Goal: Task Accomplishment & Management: Complete application form

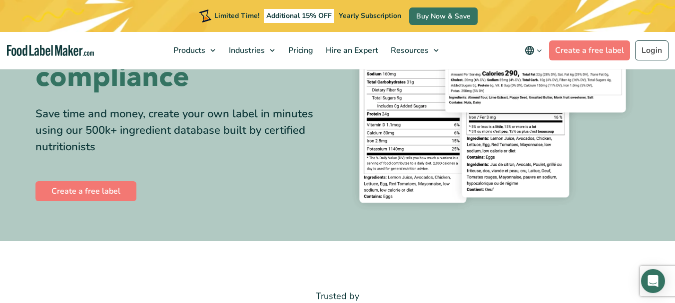
scroll to position [153, 0]
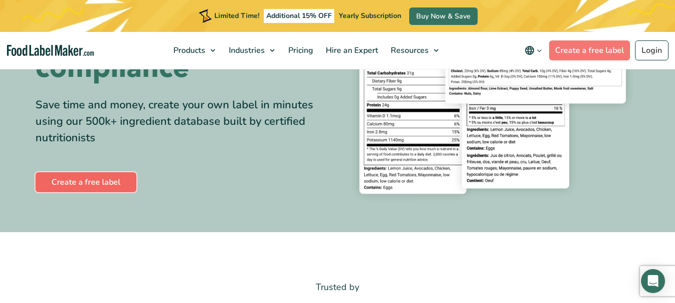
click at [82, 184] on link "Create a free label" at bounding box center [85, 182] width 101 height 20
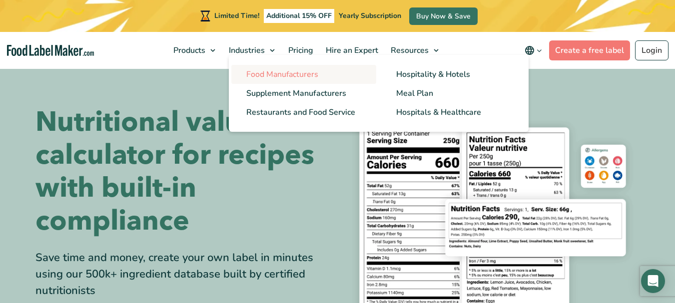
click at [259, 74] on span "Food Manufacturers" at bounding box center [282, 74] width 72 height 11
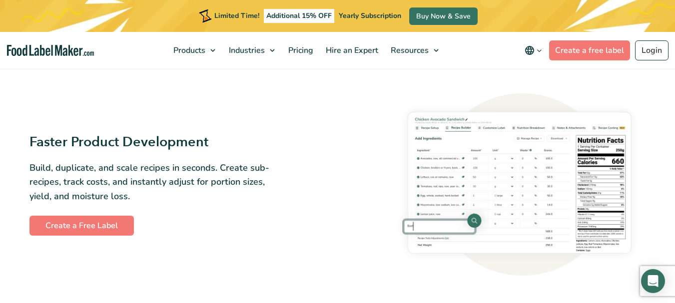
scroll to position [393, 0]
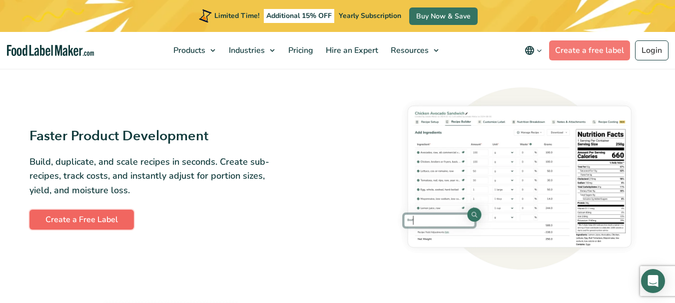
click at [97, 222] on link "Create a Free Label" at bounding box center [81, 220] width 104 height 20
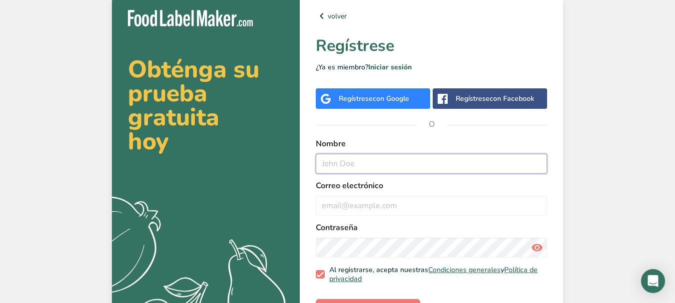
click at [359, 162] on input "text" at bounding box center [431, 164] width 231 height 20
type input "[PERSON_NAME]"
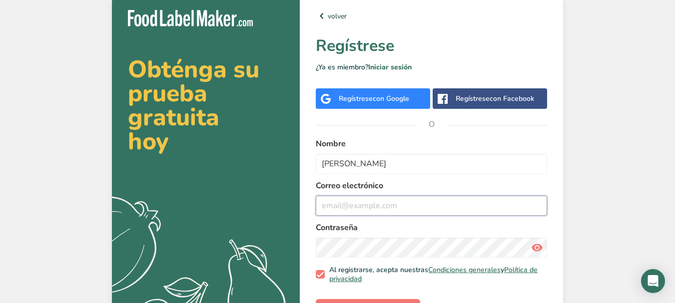
click at [354, 204] on input "email" at bounding box center [431, 206] width 231 height 20
type input "L"
type input "lachocolatera.compras@gmail.com"
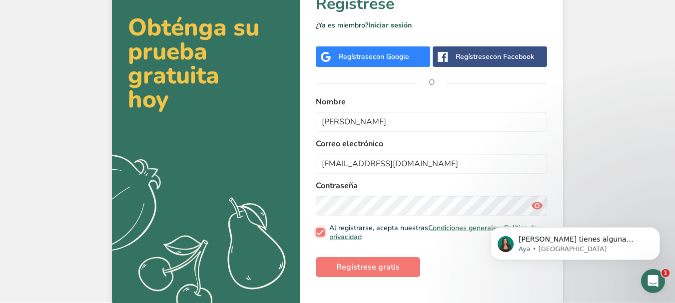
scroll to position [47, 0]
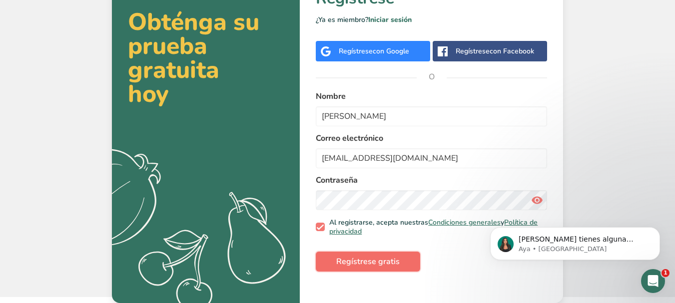
click at [339, 266] on span "Regístrese gratis" at bounding box center [367, 262] width 63 height 12
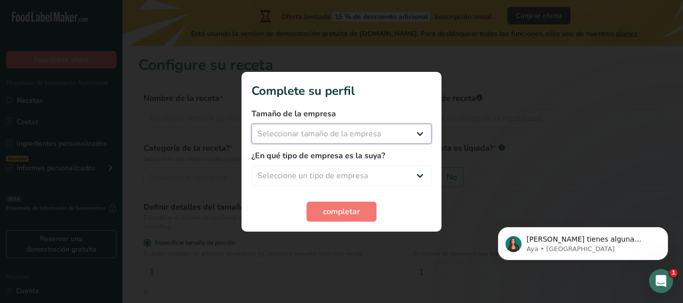
click at [417, 130] on select "Seleccionar tamaño de la empresa Menos de 10 empleados De 10 a 50 empleados De …" at bounding box center [341, 134] width 180 height 20
select select "2"
click at [251, 124] on select "Seleccionar tamaño de la empresa Menos de 10 empleados De 10 a 50 empleados De …" at bounding box center [341, 134] width 180 height 20
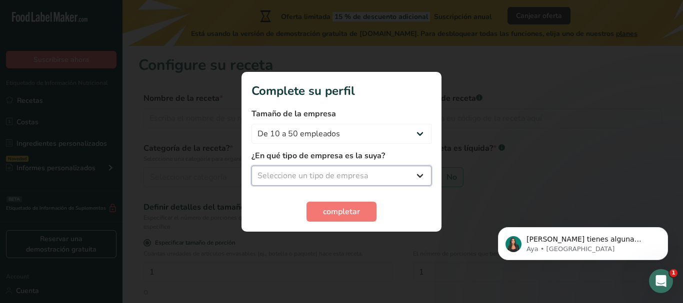
click at [417, 179] on select "Seleccione un tipo de empresa Fabricante de alimentos envasados Restaurante y c…" at bounding box center [341, 176] width 180 height 20
select select "1"
click at [251, 166] on select "Seleccione un tipo de empresa Fabricante de alimentos envasados Restaurante y c…" at bounding box center [341, 176] width 180 height 20
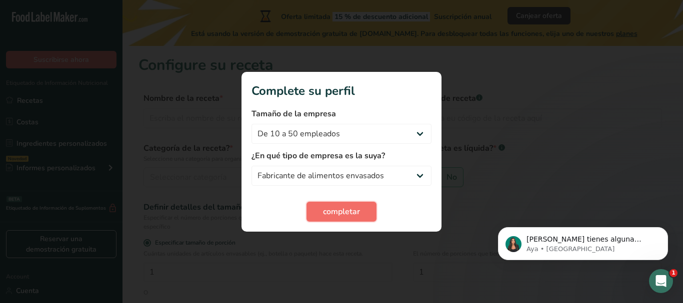
click at [345, 213] on span "completar" at bounding box center [341, 212] width 37 height 12
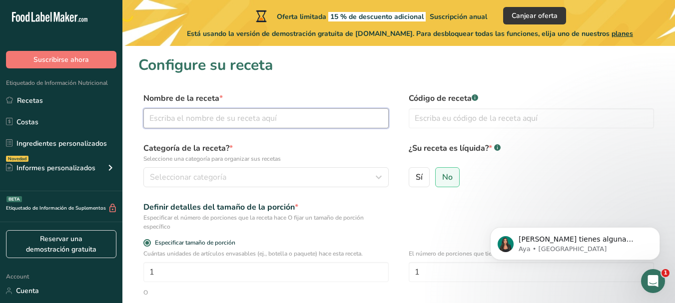
click at [210, 116] on input "text" at bounding box center [265, 118] width 245 height 20
type input "c"
type input "C"
type input "TA´RICO"
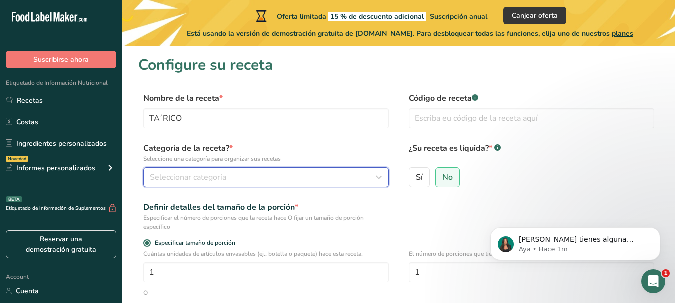
click at [208, 175] on span "Seleccionar categoría" at bounding box center [188, 177] width 76 height 12
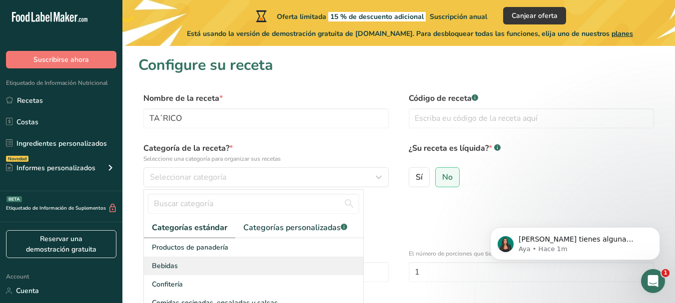
click at [211, 262] on div "Bebidas" at bounding box center [253, 266] width 219 height 18
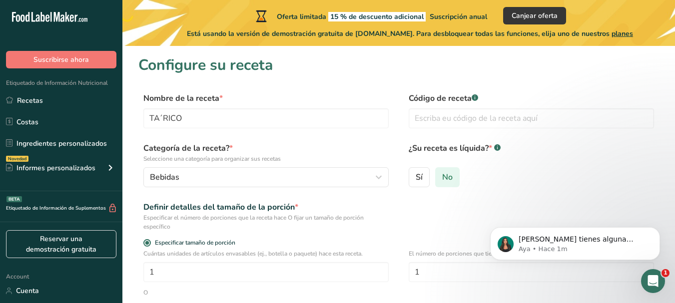
click at [452, 181] on span "No" at bounding box center [447, 177] width 10 height 10
click at [442, 180] on input "No" at bounding box center [439, 177] width 6 height 6
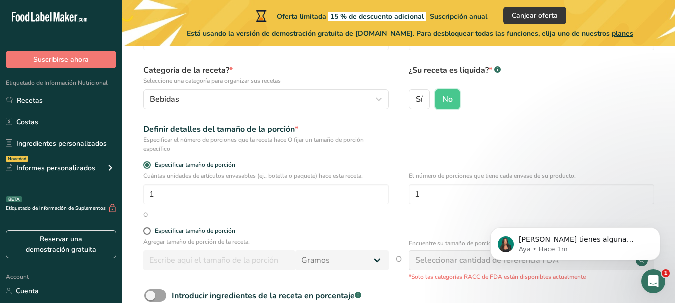
scroll to position [80, 0]
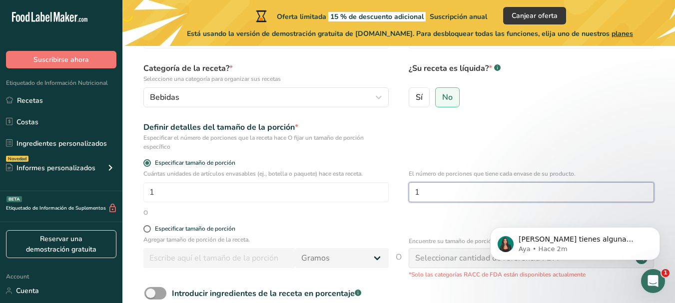
click at [428, 190] on input "1" at bounding box center [531, 192] width 245 height 20
type input "100"
click at [147, 228] on span at bounding box center [146, 228] width 7 height 7
click at [147, 228] on input "Especificar tamaño de porción" at bounding box center [146, 229] width 6 height 6
radio input "true"
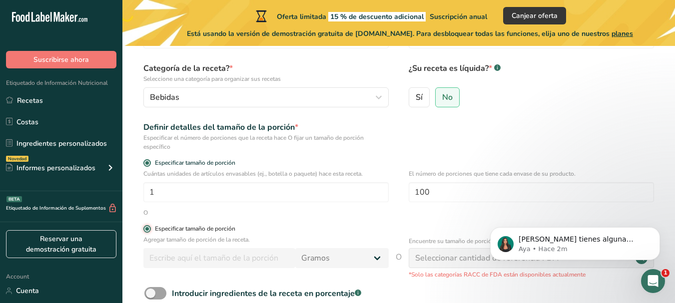
radio input "false"
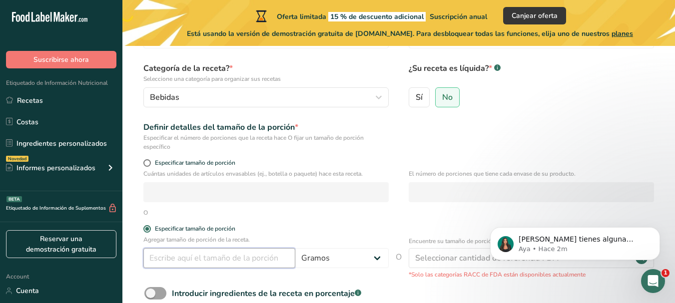
click at [187, 260] on input "number" at bounding box center [219, 258] width 152 height 20
type input "3"
click at [535, 171] on p "El número de porciones que tiene cada envase de su producto." at bounding box center [531, 173] width 245 height 9
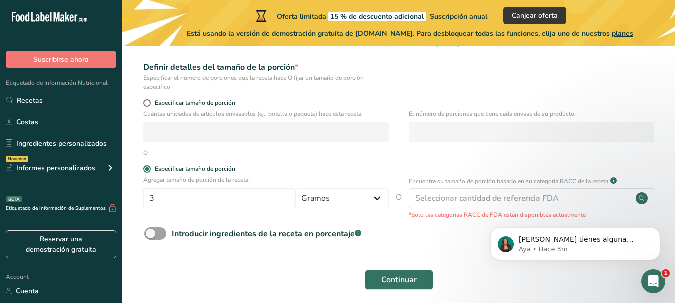
scroll to position [160, 0]
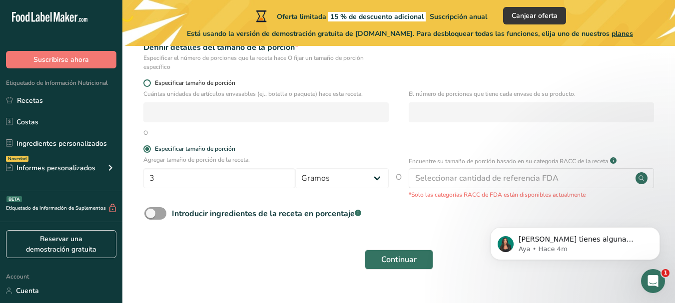
click at [146, 83] on form "Nombre de la receta * TA´RICO Código de receta .a-a{fill:#347362;}.b-a{fill:#ff…" at bounding box center [398, 104] width 521 height 343
click at [146, 83] on span at bounding box center [146, 82] width 7 height 7
click at [146, 83] on input "Especificar tamaño de porción" at bounding box center [146, 83] width 6 height 6
radio input "true"
radio input "false"
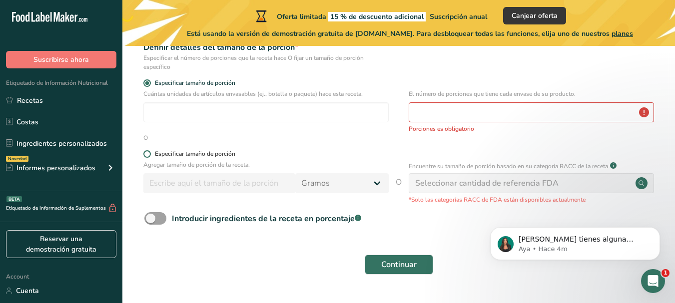
click at [145, 154] on span at bounding box center [146, 153] width 7 height 7
click at [145, 154] on input "Especificar tamaño de porción" at bounding box center [146, 154] width 6 height 6
radio input "true"
radio input "false"
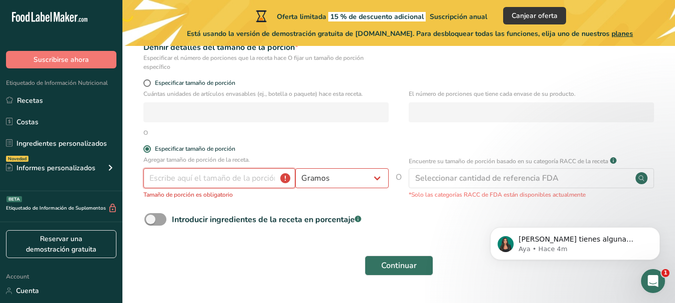
click at [184, 184] on input "number" at bounding box center [219, 178] width 152 height 20
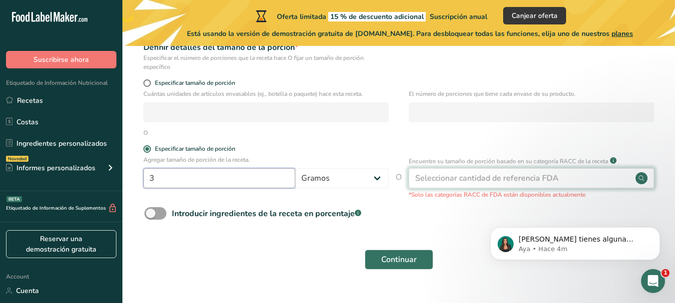
type input "3"
click at [425, 174] on div "Seleccionar cantidad de referencia FDA" at bounding box center [486, 178] width 143 height 12
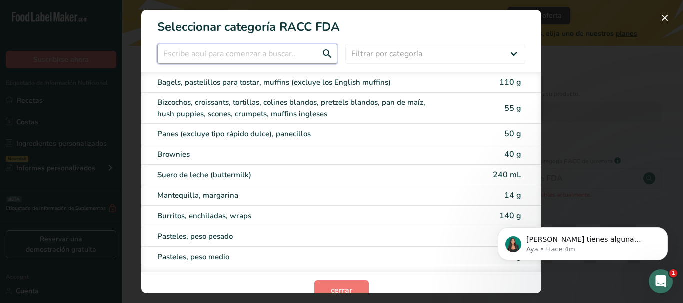
click at [268, 58] on input "RACC Category Selection Modal" at bounding box center [247, 54] width 180 height 20
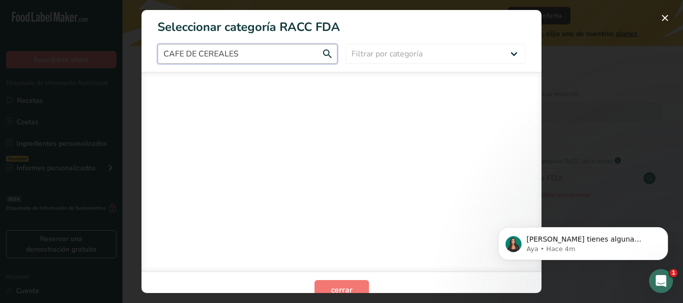
click at [322, 53] on input "CAFE DE CEREALES" at bounding box center [247, 54] width 180 height 20
type input "C"
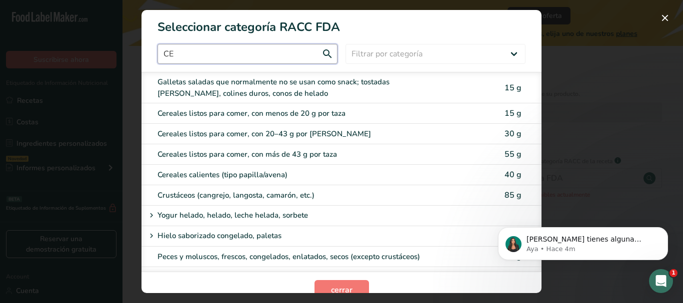
type input "C"
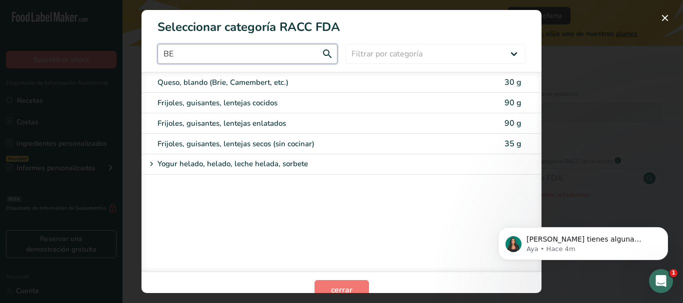
type input "B"
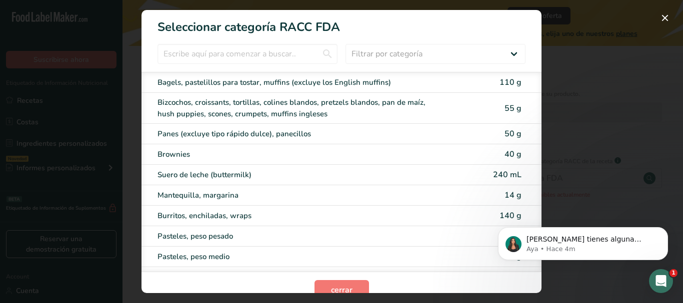
click at [609, 69] on div "RACC Category Selection Modal" at bounding box center [341, 151] width 683 height 303
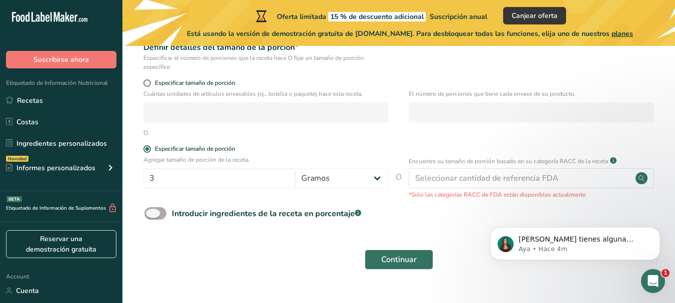
click at [161, 214] on span at bounding box center [155, 213] width 22 height 12
click at [151, 214] on input "Introducir ingredientes de la receta en porcentaje .a-a{fill:#347362;}.b-a{fill…" at bounding box center [147, 213] width 6 height 6
checkbox input "true"
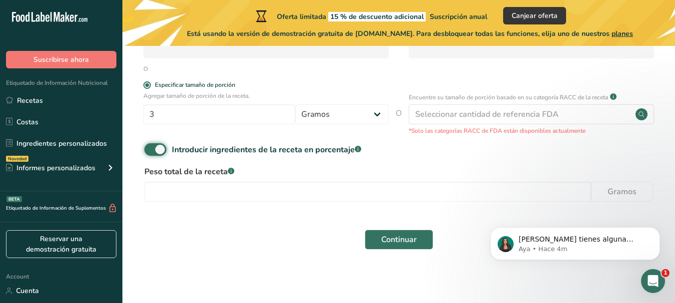
scroll to position [224, 0]
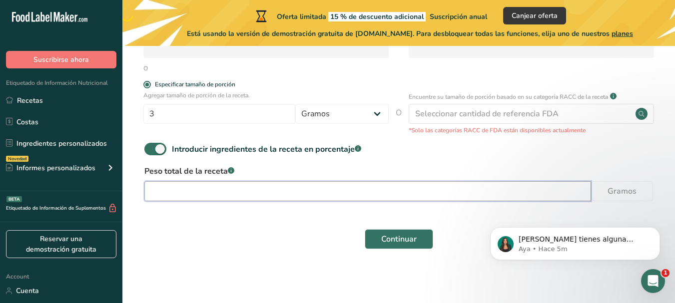
click at [425, 189] on input "number" at bounding box center [367, 191] width 447 height 20
click at [170, 192] on input "number" at bounding box center [367, 191] width 447 height 20
click at [197, 192] on input "number" at bounding box center [367, 191] width 447 height 20
type input "2700"
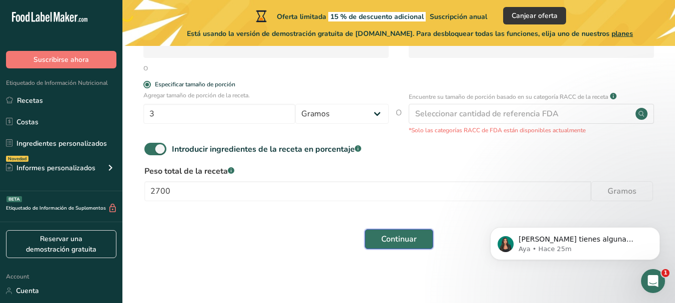
click at [389, 236] on span "Continuar" at bounding box center [398, 239] width 35 height 12
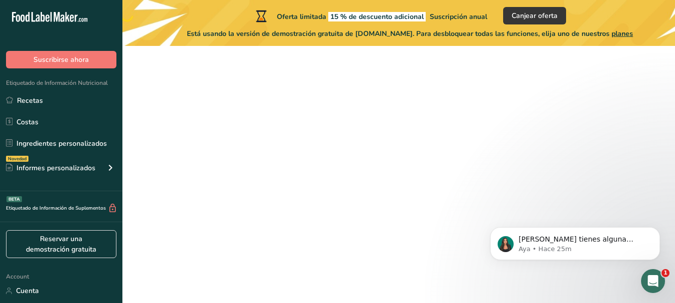
scroll to position [180, 0]
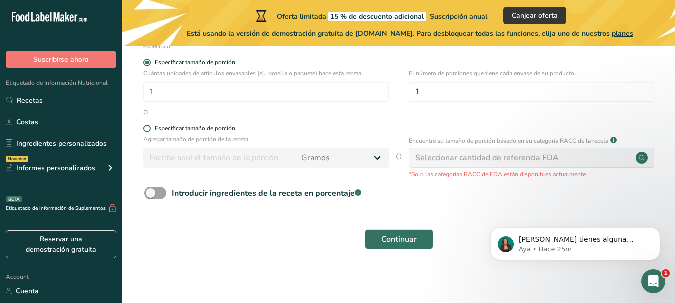
click at [147, 131] on span at bounding box center [146, 128] width 7 height 7
click at [147, 131] on input "Especificar tamaño de porción" at bounding box center [146, 128] width 6 height 6
radio input "true"
radio input "false"
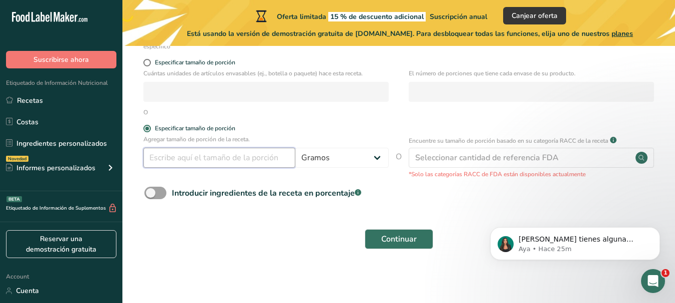
click at [245, 163] on input "number" at bounding box center [219, 158] width 152 height 20
type input "3"
click at [167, 195] on span "Introducir ingredientes de la receta en porcentaje .a-a{fill:#347362;}.b-a{fill…" at bounding box center [263, 193] width 195 height 12
click at [151, 195] on input "Introducir ingredientes de la receta en porcentaje .a-a{fill:#347362;}.b-a{fill…" at bounding box center [147, 193] width 6 height 6
checkbox input "true"
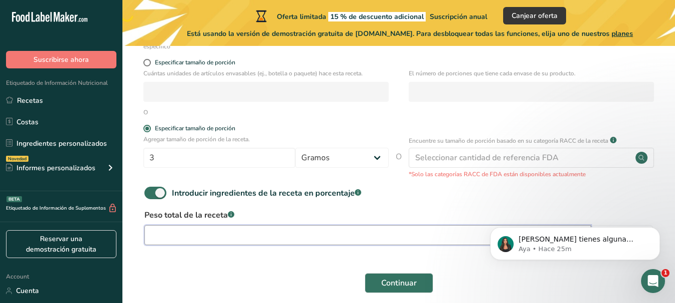
click at [290, 234] on input "number" at bounding box center [367, 235] width 447 height 20
type input "3480"
click at [394, 282] on span "Continuar" at bounding box center [398, 283] width 35 height 12
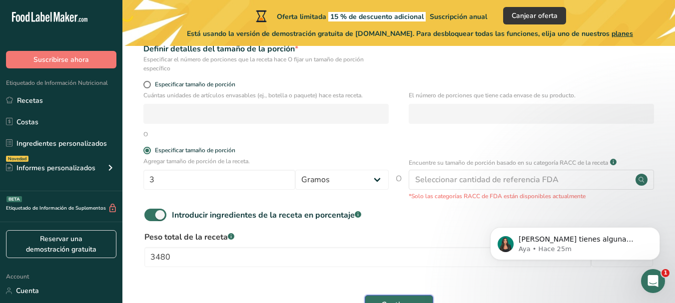
scroll to position [191, 0]
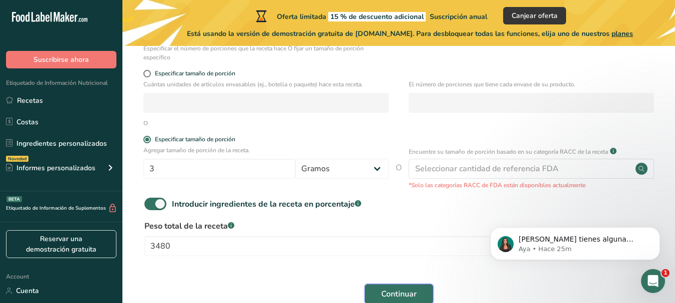
click at [394, 293] on span "Continuar" at bounding box center [398, 294] width 35 height 12
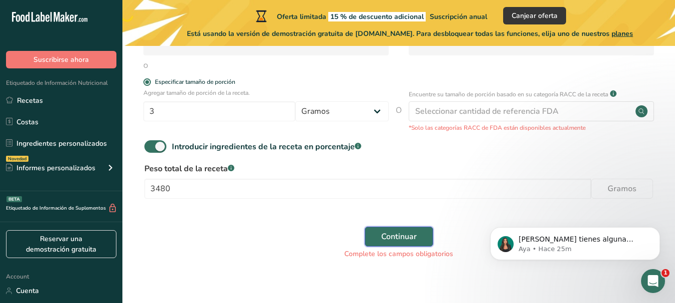
scroll to position [251, 0]
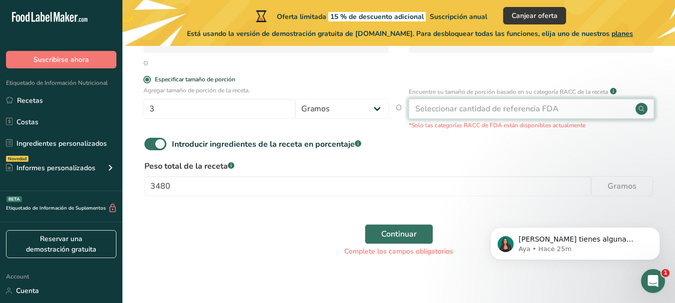
click at [490, 105] on div "Seleccionar cantidad de referencia FDA" at bounding box center [486, 109] width 143 height 12
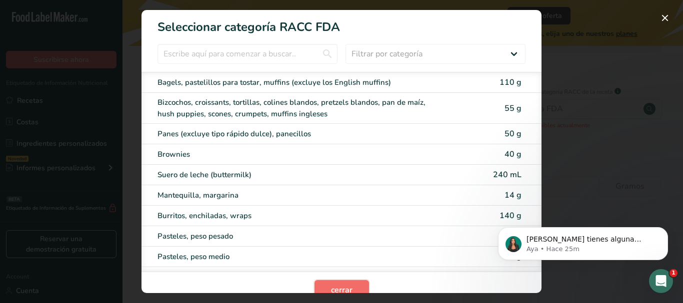
click at [331, 290] on span "cerrar" at bounding box center [341, 290] width 21 height 12
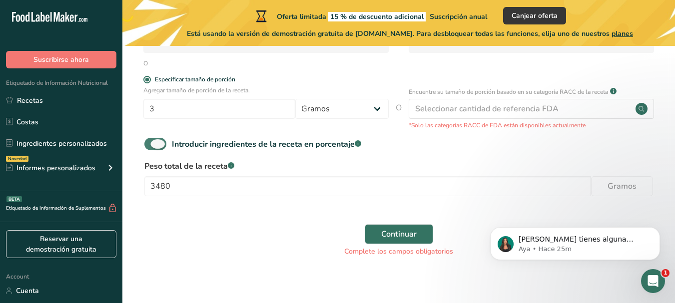
click at [158, 146] on span at bounding box center [155, 144] width 22 height 12
click at [151, 146] on input "Introducir ingredientes de la receta en porcentaje .a-a{fill:#347362;}.b-a{fill…" at bounding box center [147, 144] width 6 height 6
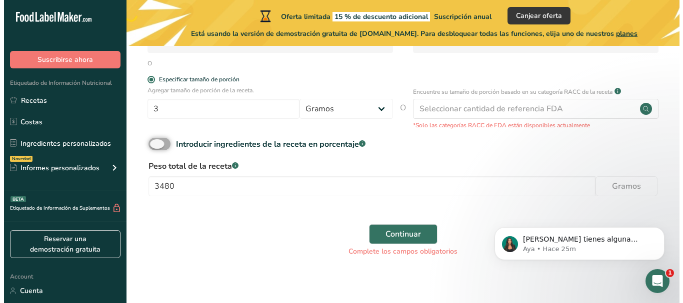
scroll to position [215, 0]
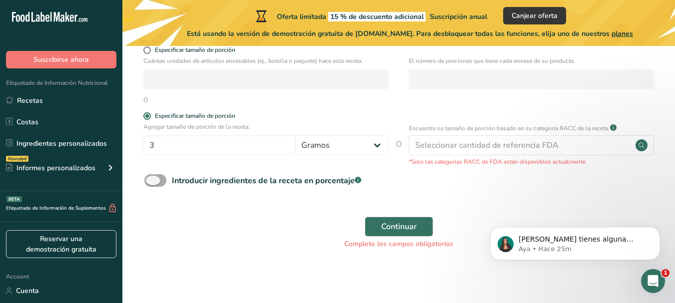
click at [158, 178] on span at bounding box center [155, 180] width 22 height 12
click at [151, 178] on input "Introducir ingredientes de la receta en porcentaje .a-a{fill:#347362;}.b-a{fill…" at bounding box center [147, 180] width 6 height 6
checkbox input "true"
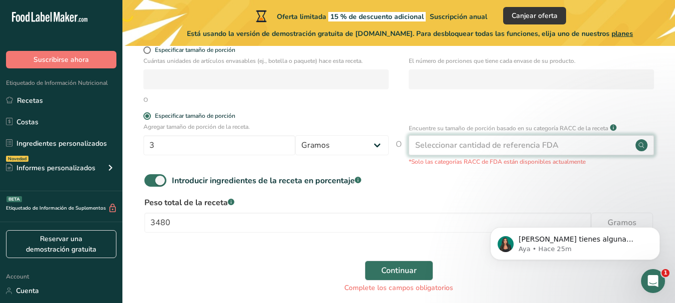
click at [493, 149] on div "Seleccionar cantidad de referencia FDA" at bounding box center [486, 145] width 143 height 12
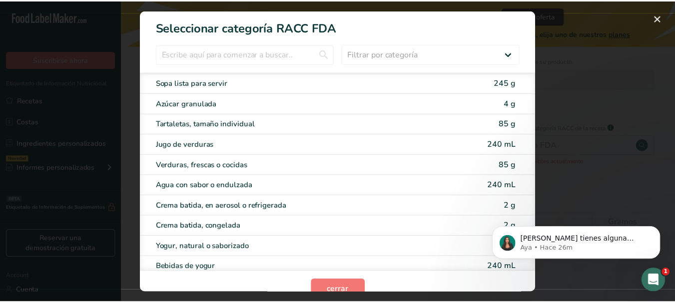
scroll to position [1974, 0]
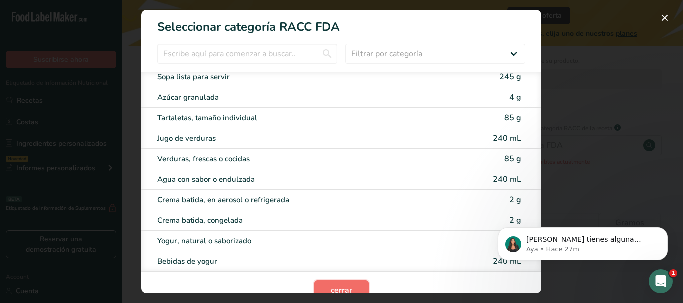
click at [348, 284] on span "cerrar" at bounding box center [341, 290] width 21 height 12
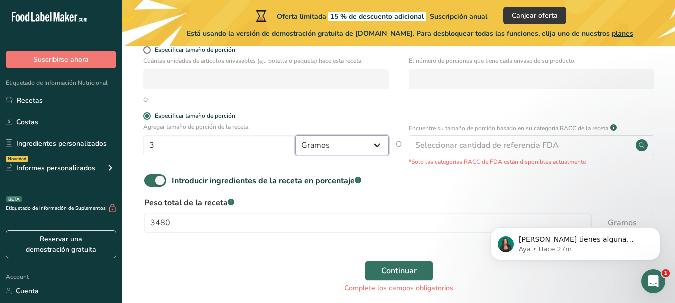
click at [378, 148] on select "Gramos kg mg mcg libras onza litro mL onza líquida cucharada cucharadita taza C…" at bounding box center [341, 145] width 93 height 20
click at [295, 135] on select "Gramos kg mg mcg libras onza litro mL onza líquida cucharada cucharadita taza C…" at bounding box center [341, 145] width 93 height 20
click at [208, 150] on input "3" at bounding box center [219, 145] width 152 height 20
click at [421, 276] on button "Continuar" at bounding box center [399, 271] width 68 height 20
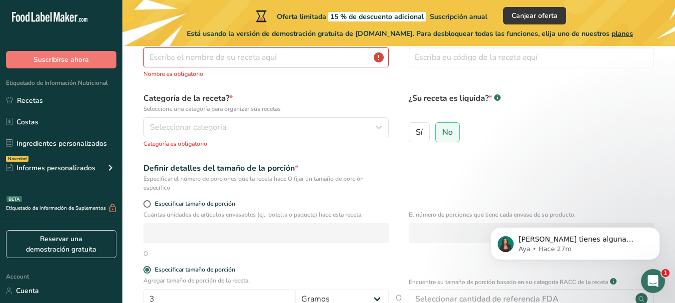
scroll to position [55, 0]
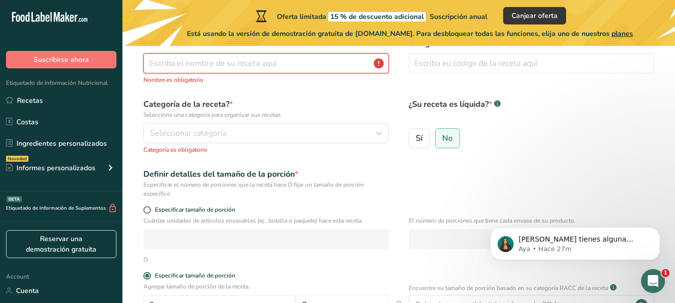
click at [169, 62] on input "text" at bounding box center [265, 63] width 245 height 20
type input "TA´RICO"
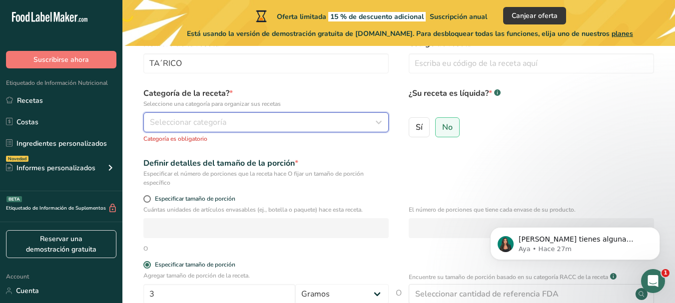
click at [237, 120] on div "Seleccionar categoría" at bounding box center [263, 122] width 226 height 12
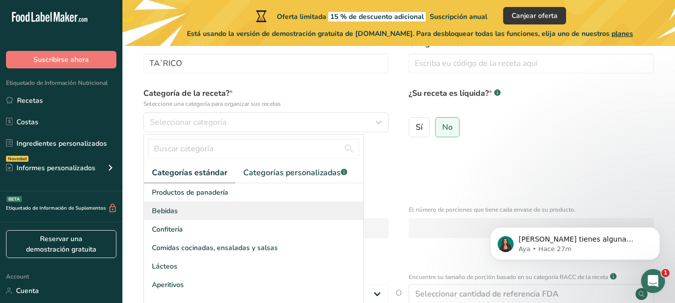
click at [184, 210] on div "Bebidas" at bounding box center [253, 211] width 219 height 18
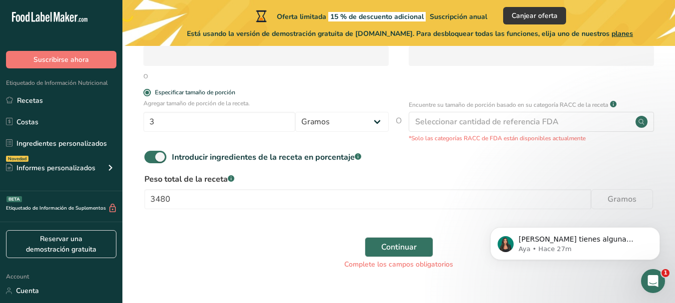
scroll to position [235, 0]
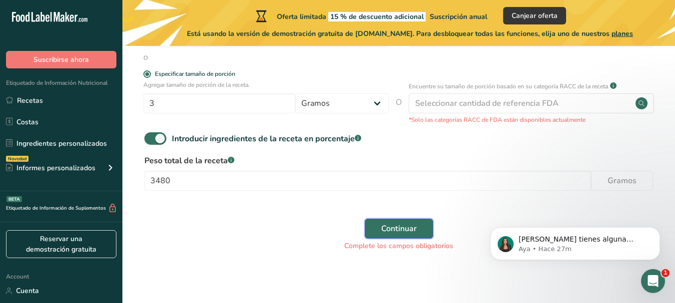
click at [375, 230] on button "Continuar" at bounding box center [399, 229] width 68 height 20
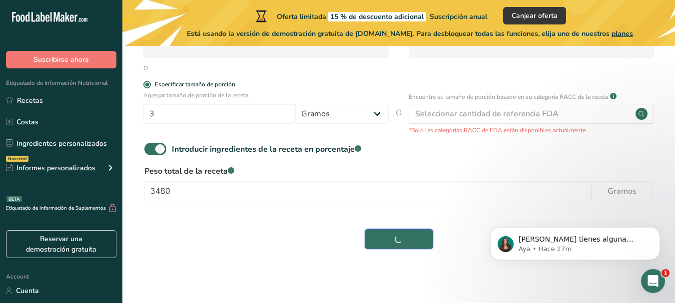
scroll to position [224, 0]
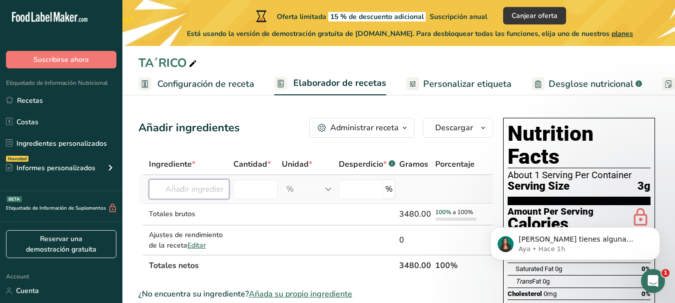
click at [162, 192] on input "text" at bounding box center [189, 189] width 80 height 20
click at [404, 128] on icon "button" at bounding box center [405, 128] width 8 height 12
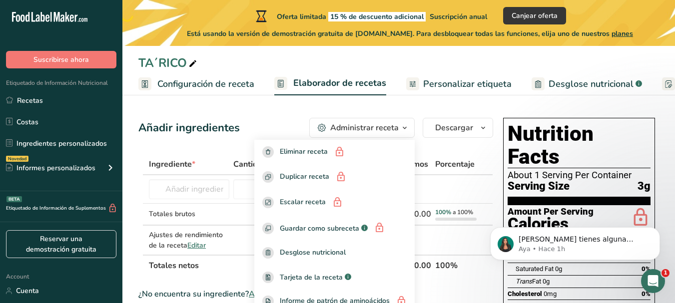
click at [404, 128] on icon "button" at bounding box center [405, 128] width 8 height 12
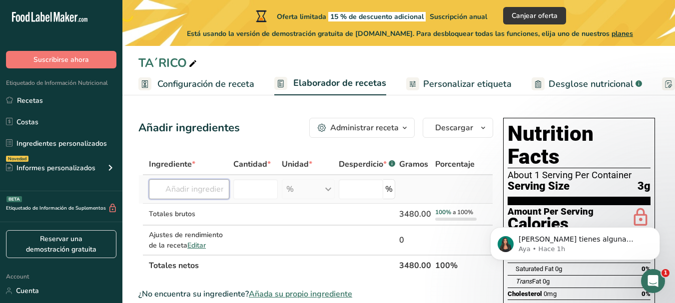
click at [174, 191] on input "text" at bounding box center [189, 189] width 80 height 20
click at [197, 246] on span "Editar" at bounding box center [196, 245] width 18 height 9
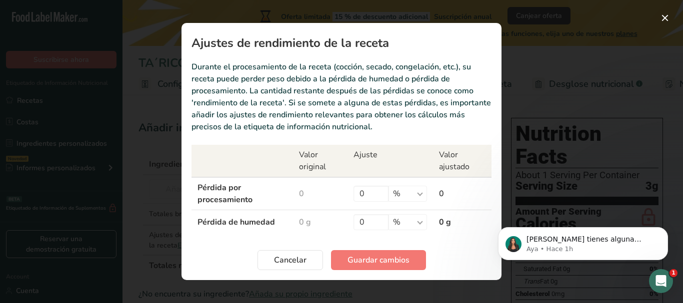
click at [442, 222] on td "0 g" at bounding box center [462, 222] width 58 height 24
click at [368, 222] on input "0" at bounding box center [370, 222] width 35 height 16
type input "22"
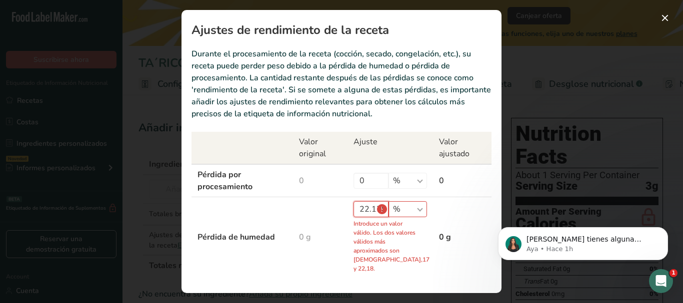
scroll to position [0, 3]
type input "22.179"
click at [311, 185] on td "0" at bounding box center [320, 180] width 55 height 33
click at [369, 206] on input "22.179" at bounding box center [370, 209] width 35 height 16
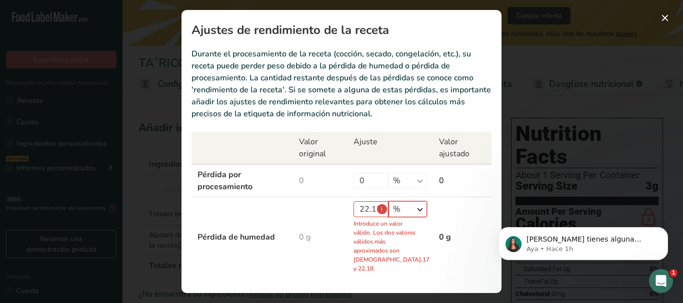
click at [414, 208] on select "% g kg mg mcg libras onza" at bounding box center [407, 209] width 38 height 16
select select "0"
click at [388, 201] on select "% g kg mg mcg libras onza" at bounding box center [407, 209] width 38 height 16
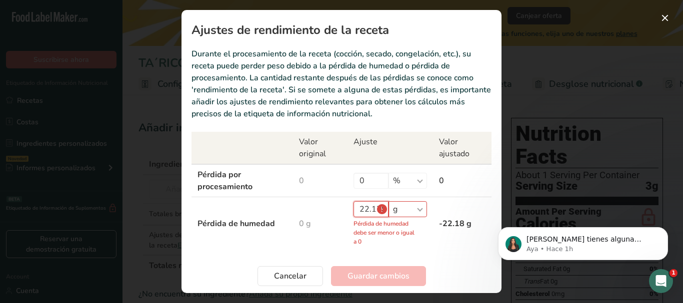
click at [377, 209] on input "22.179" at bounding box center [370, 209] width 35 height 16
type input "9"
type input "771"
click at [308, 280] on button "Cancelar" at bounding box center [289, 276] width 65 height 20
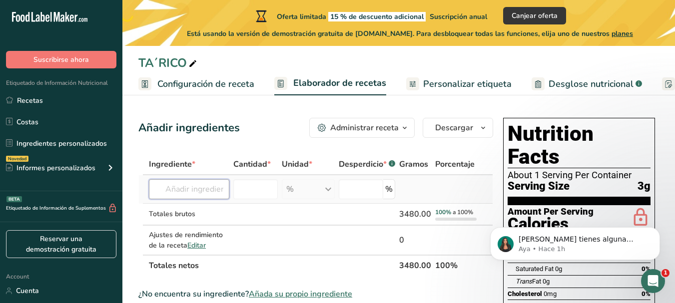
click at [192, 193] on input "text" at bounding box center [189, 189] width 80 height 20
click at [253, 189] on input "number" at bounding box center [255, 189] width 44 height 20
type input "2700"
click at [206, 191] on input "text" at bounding box center [189, 189] width 80 height 20
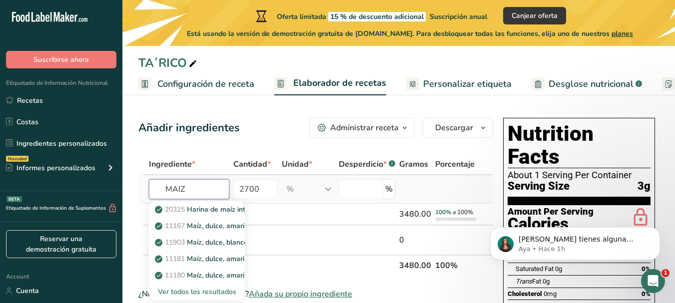
type input "MAIZ"
click at [204, 290] on div "Ver todos los resultados" at bounding box center [197, 292] width 80 height 10
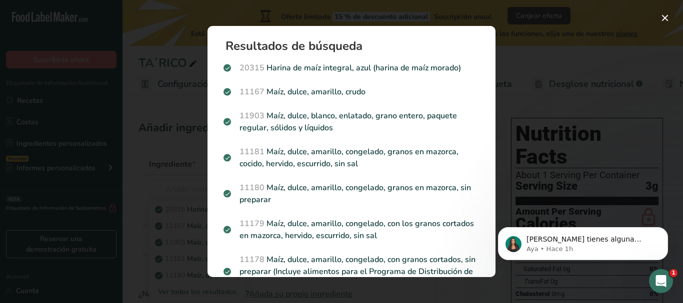
click html "Si tienes alguna pregunta no dudes en consultarnos. ¡Estamos aquí para ayudarte…"
drag, startPoint x: 484, startPoint y: 270, endPoint x: 484, endPoint y: 43, distance: 226.4
click html "Si tienes alguna pregunta no dudes en consultarnos. ¡Estamos aquí para ayudarte…"
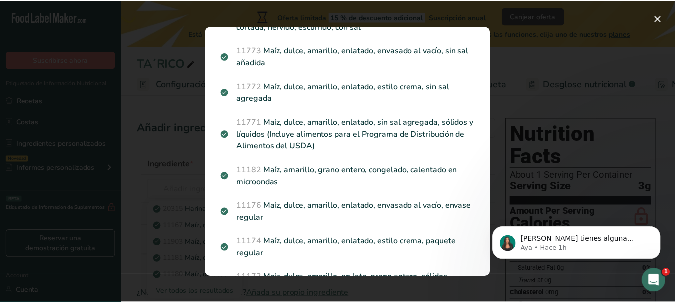
scroll to position [722, 0]
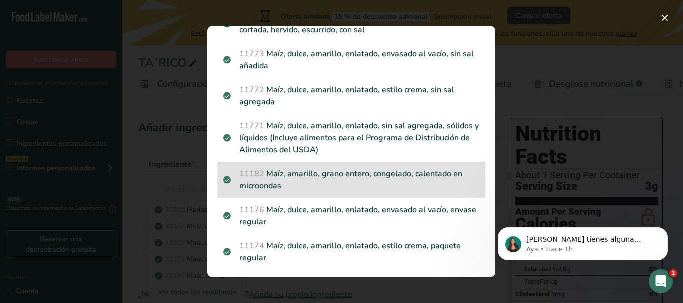
click at [393, 168] on p "11182 Maíz, amarillo, grano entero, congelado, calentado en microondas" at bounding box center [351, 180] width 256 height 24
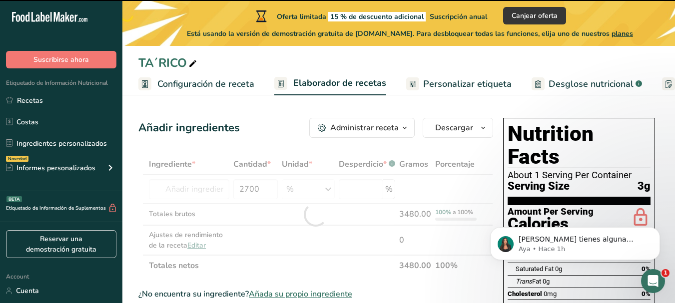
type input "0"
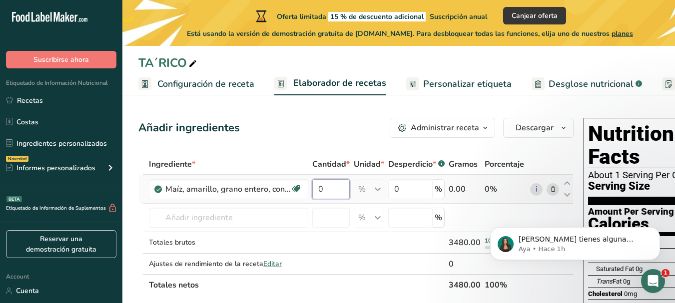
click at [328, 188] on input "0" at bounding box center [330, 189] width 37 height 20
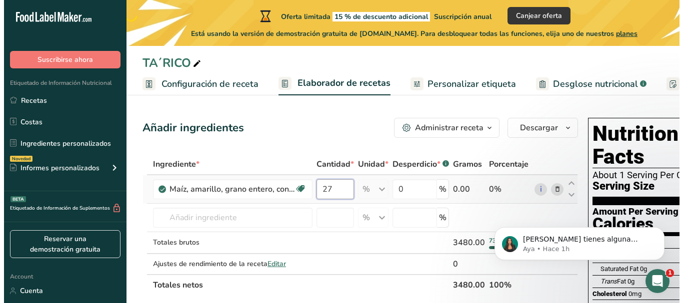
scroll to position [0, 0]
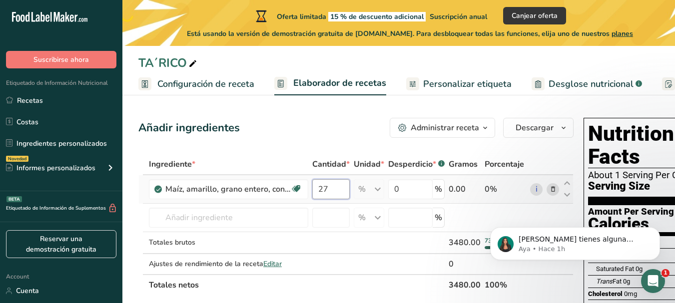
type input "2"
type input "0"
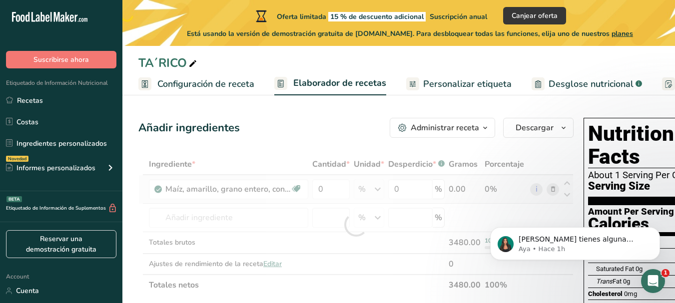
click at [380, 188] on div "Ingrediente * Cantidad * Unidad * Desperdicio * .a-a{fill:#347362;}.b-a{fill:#f…" at bounding box center [355, 225] width 435 height 142
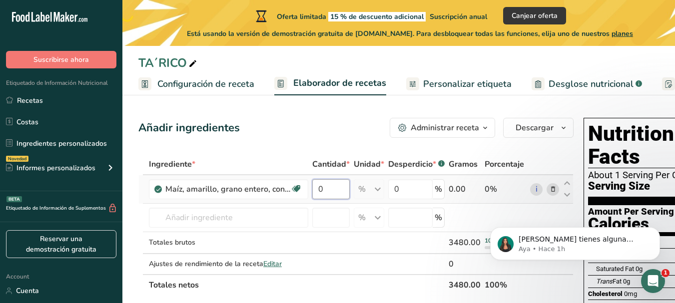
click at [339, 187] on input "0" at bounding box center [330, 189] width 37 height 20
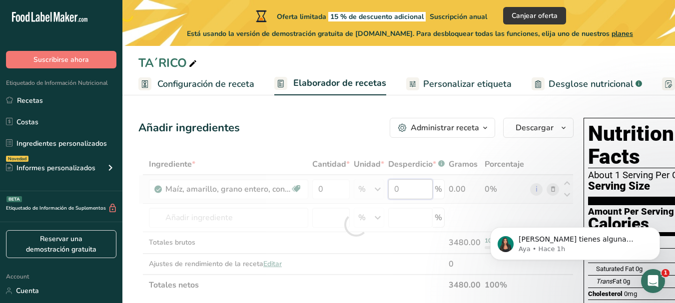
click at [403, 188] on div "Ingrediente * Cantidad * Unidad * Desperdicio * .a-a{fill:#347362;}.b-a{fill:#f…" at bounding box center [355, 225] width 435 height 142
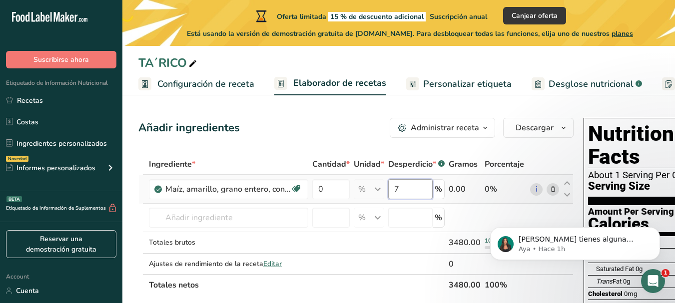
type input "77"
type input "77.59"
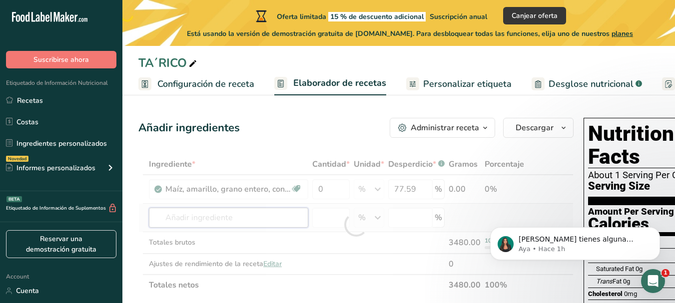
click at [236, 220] on div "Ingrediente * Cantidad * Unidad * Desperdicio * .a-a{fill:#347362;}.b-a{fill:#f…" at bounding box center [355, 225] width 435 height 142
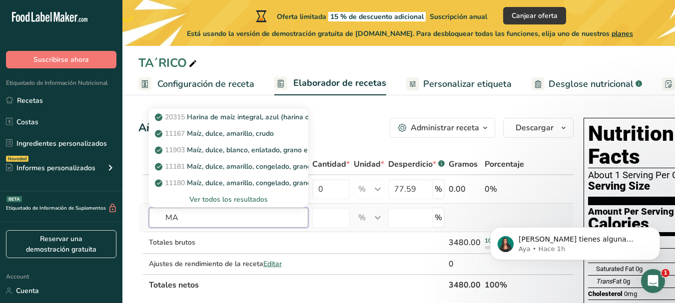
click at [236, 220] on input "MA" at bounding box center [228, 218] width 159 height 20
type input "MAIZ"
click at [228, 198] on div "Ver todos los resultados" at bounding box center [228, 199] width 143 height 10
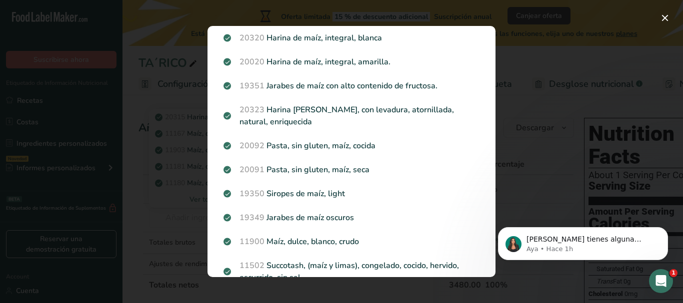
scroll to position [1270, 0]
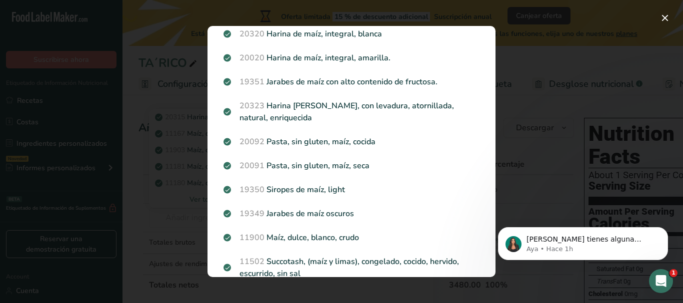
drag, startPoint x: 487, startPoint y: 226, endPoint x: 479, endPoint y: 53, distance: 173.1
click html "Si tienes alguna pregunta no dudes en consultarnos. ¡Estamos aquí para ayudarte…"
click at [664, 20] on button "Search results modal" at bounding box center [665, 18] width 16 height 16
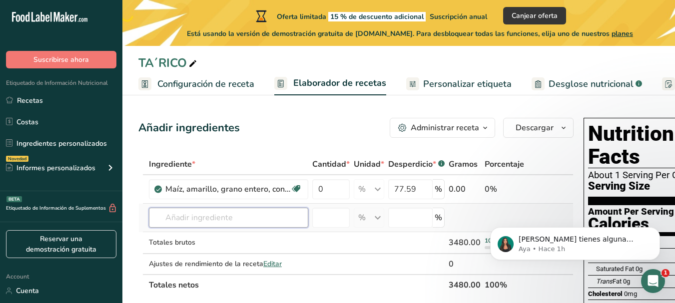
click at [208, 223] on input "text" at bounding box center [228, 218] width 159 height 20
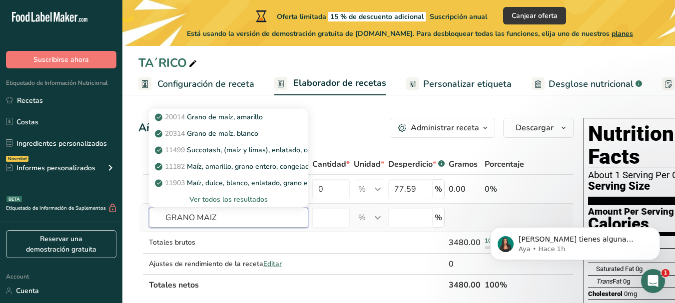
type input "GRANO MAIZ"
click at [244, 199] on div "Ver todos los resultados" at bounding box center [228, 199] width 143 height 10
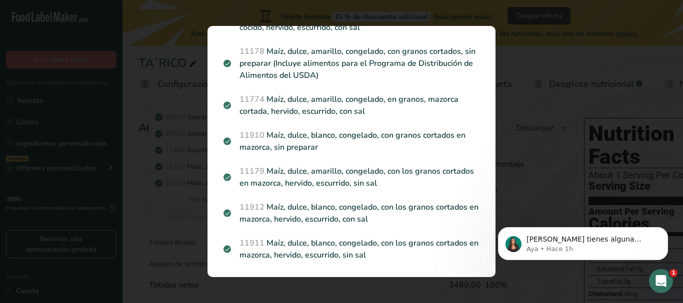
scroll to position [520, 0]
click at [664, 16] on button "Search results modal" at bounding box center [665, 18] width 16 height 16
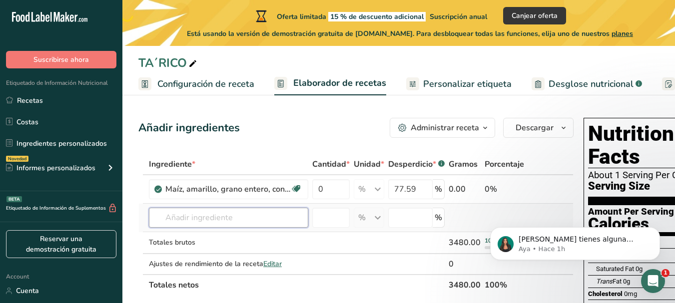
click at [228, 218] on input "text" at bounding box center [228, 218] width 159 height 20
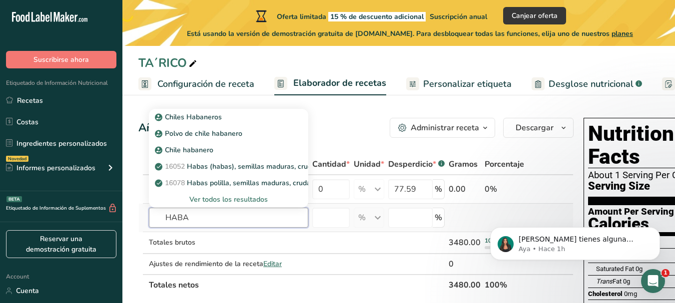
type input "HABA"
click at [233, 198] on div "Ver todos los resultados" at bounding box center [228, 199] width 143 height 10
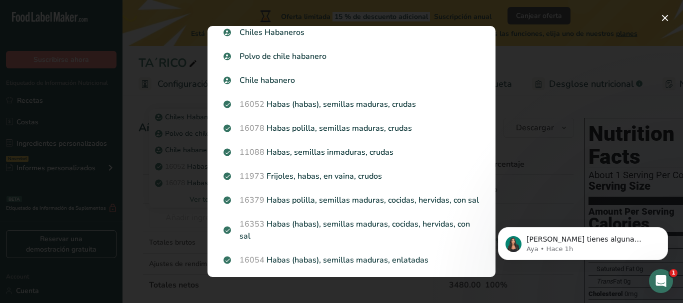
scroll to position [0, 0]
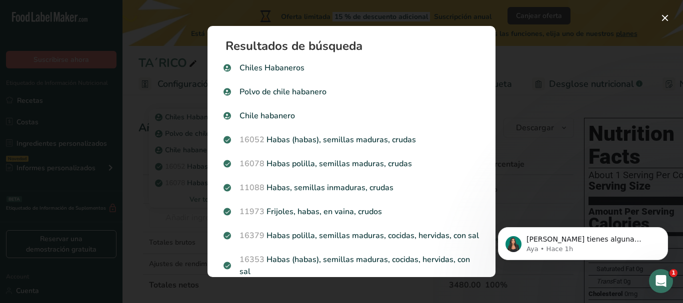
click html "Si tienes alguna pregunta no dudes en consultarnos. ¡Estamos aquí para ayudarte…"
drag, startPoint x: 486, startPoint y: 271, endPoint x: 391, endPoint y: 134, distance: 167.0
click html "Si tienes alguna pregunta no dudes en consultarnos. ¡Estamos aquí para ayudarte…"
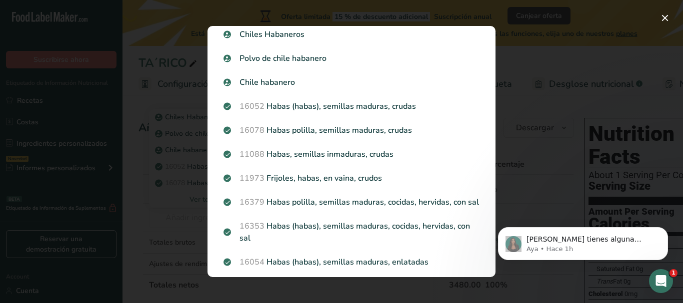
scroll to position [36, 0]
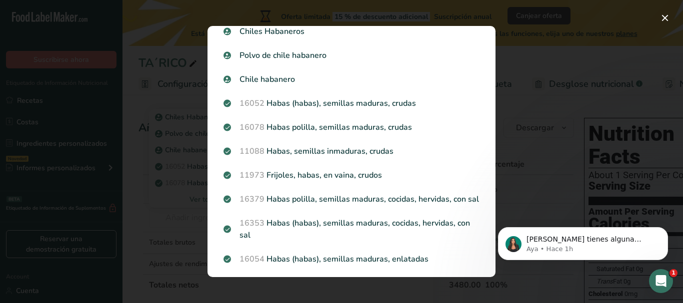
click at [488, 271] on body "Si tienes alguna pregunta no dudes en consultarnos. ¡Estamos aquí para ayudarte…" at bounding box center [583, 241] width 192 height 62
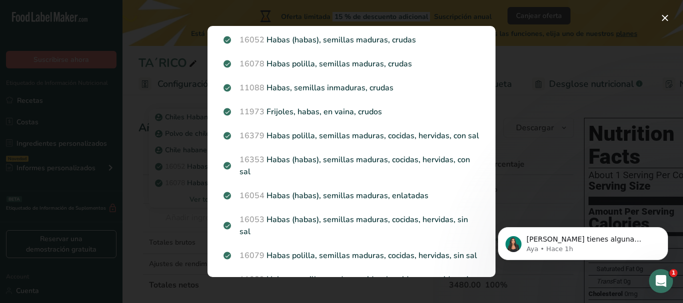
scroll to position [103, 0]
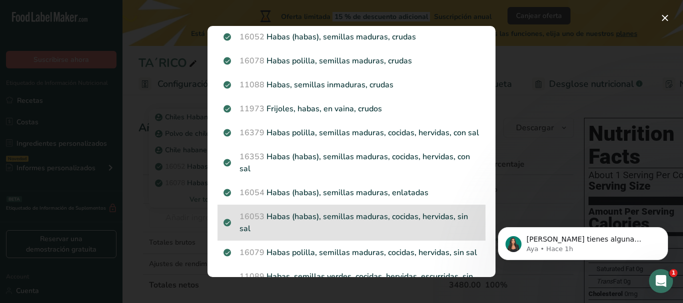
click at [266, 229] on p "16053 Habas (habas), semillas maduras, cocidas, hervidas, sin sal" at bounding box center [351, 223] width 256 height 24
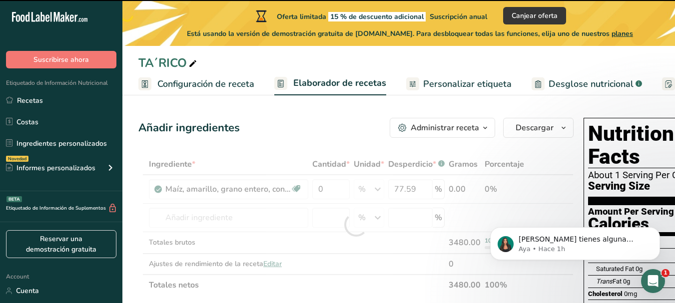
type input "0"
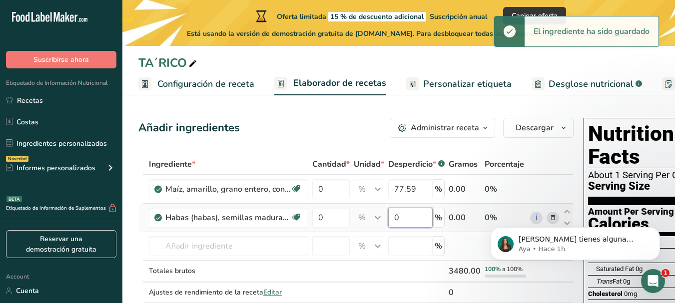
click at [403, 220] on input "0" at bounding box center [410, 218] width 44 height 20
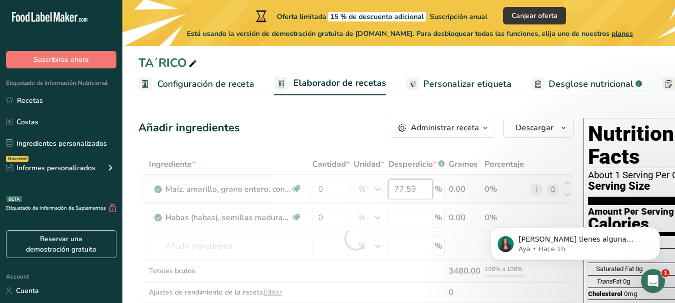
click at [423, 188] on div "Ingrediente * Cantidad * Unidad * Desperdicio * .a-a{fill:#347362;}.b-a{fill:#f…" at bounding box center [355, 239] width 435 height 170
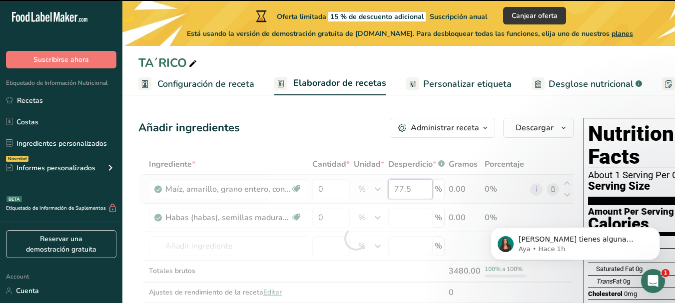
type input "77"
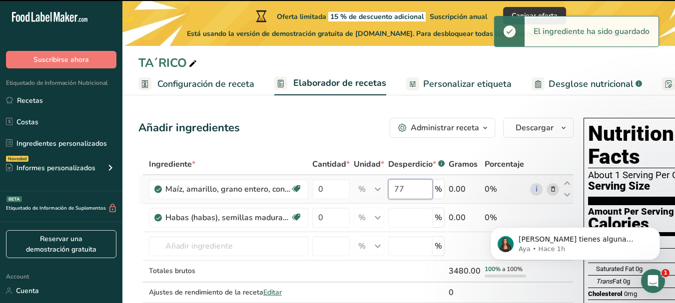
type input "0"
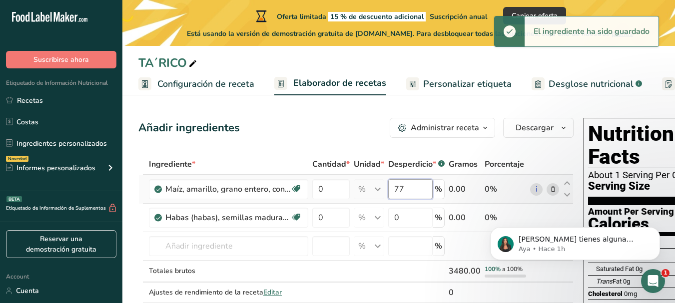
type input "7"
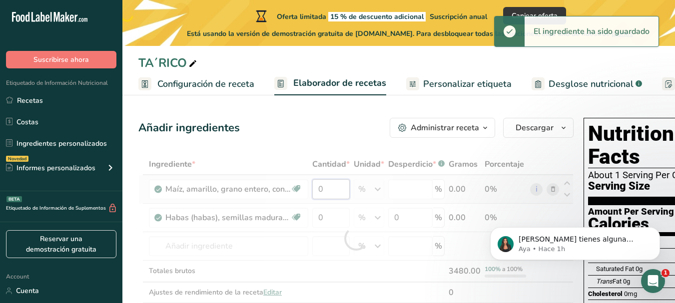
click at [338, 191] on div "Ingrediente * Cantidad * Unidad * Desperdicio * .a-a{fill:#347362;}.b-a{fill:#f…" at bounding box center [355, 239] width 435 height 170
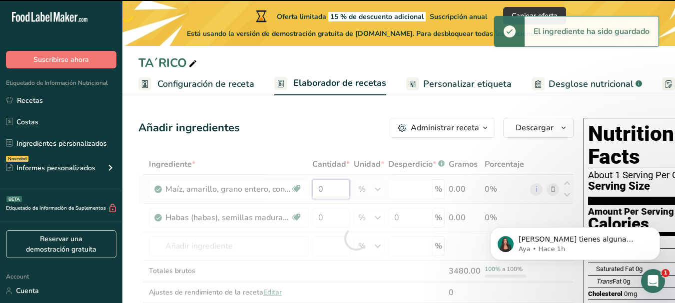
type input "0"
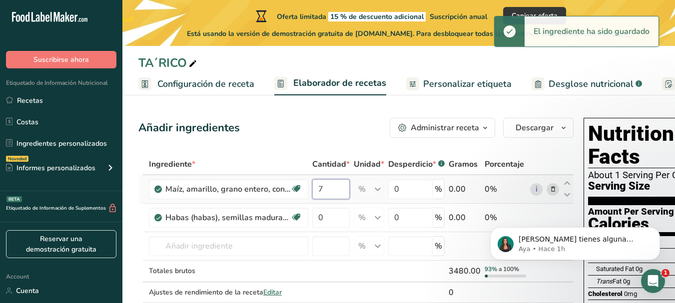
type input "77"
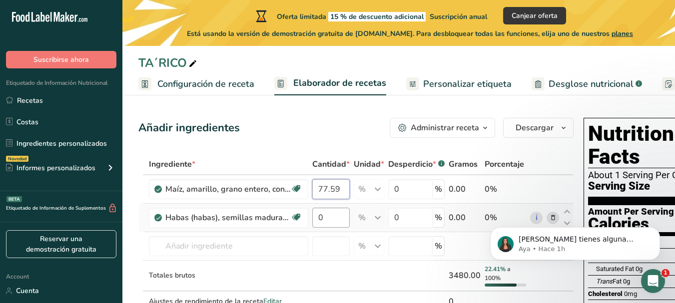
type input "77.59"
click at [337, 215] on div "Ingrediente * Cantidad * Unidad * Desperdicio * .a-a{fill:#347362;}.b-a{fill:#f…" at bounding box center [355, 243] width 435 height 179
type input "9"
type input "9.34"
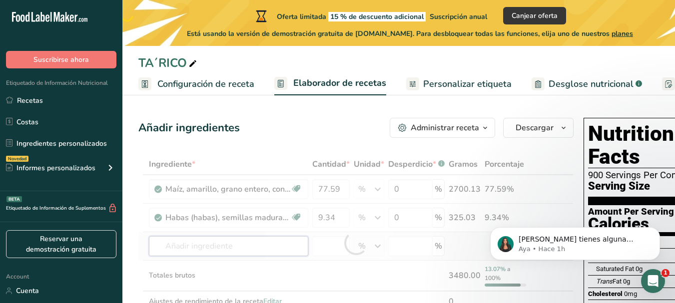
click at [241, 247] on div "Ingrediente * Cantidad * Unidad * Desperdicio * .a-a{fill:#347362;}.b-a{fill:#f…" at bounding box center [355, 243] width 435 height 179
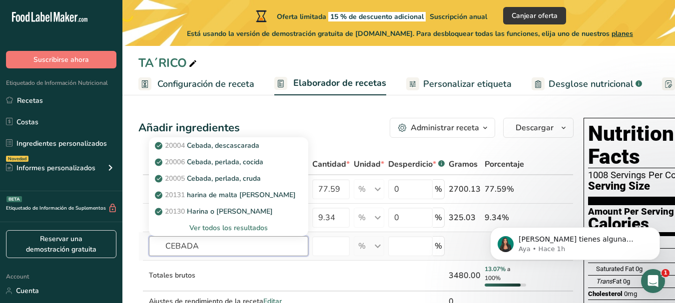
type input "CEBADA"
click at [256, 227] on div "Ver todos los resultados" at bounding box center [228, 228] width 143 height 10
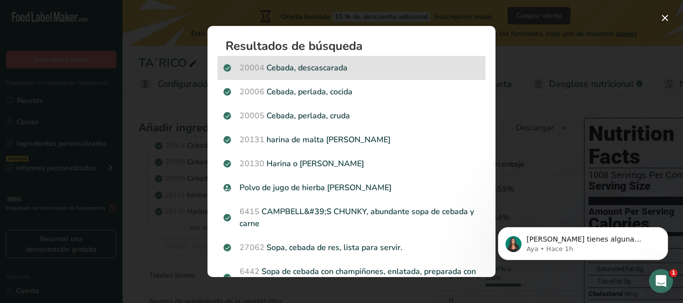
click at [298, 67] on p "20004 Cebada, descascarada" at bounding box center [351, 68] width 256 height 12
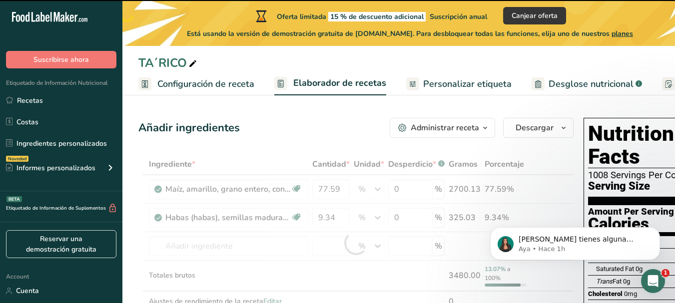
type input "0"
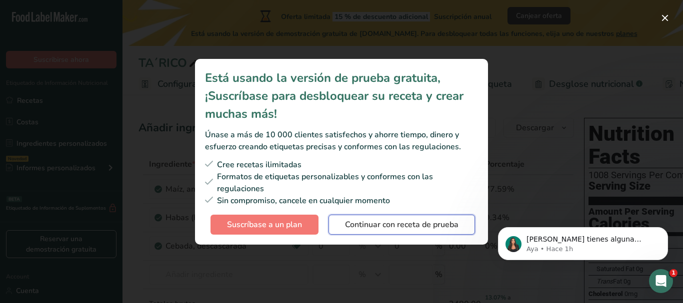
click at [385, 226] on span "Continuar con receta de prueba" at bounding box center [401, 225] width 113 height 12
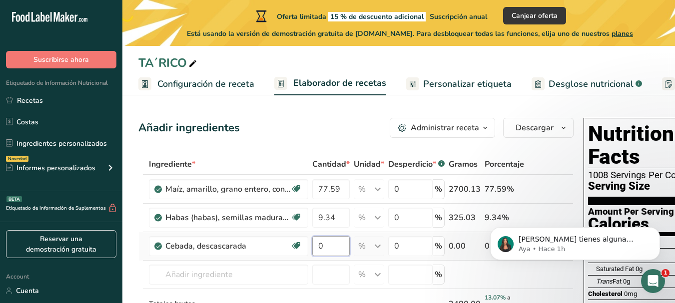
click at [335, 246] on input "0" at bounding box center [330, 246] width 37 height 20
type input "6"
type input "6.18"
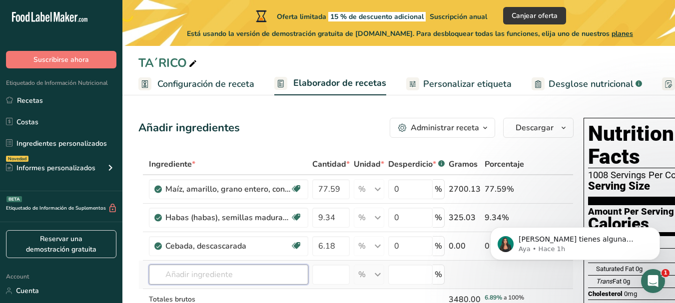
click at [256, 279] on div "Ingrediente * Cantidad * Unidad * Desperdicio * .a-a{fill:#347362;}.b-a{fill:#f…" at bounding box center [355, 253] width 435 height 199
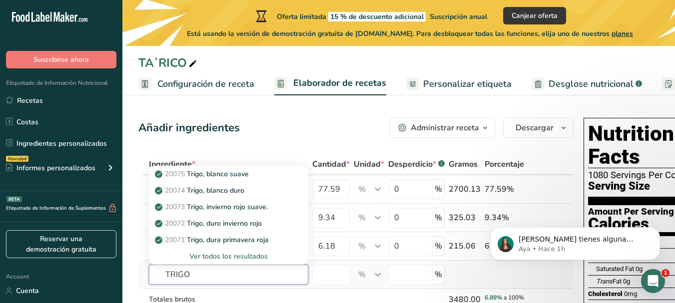
type input "TRIGO"
click at [242, 256] on div "Ver todos los resultados" at bounding box center [228, 256] width 143 height 10
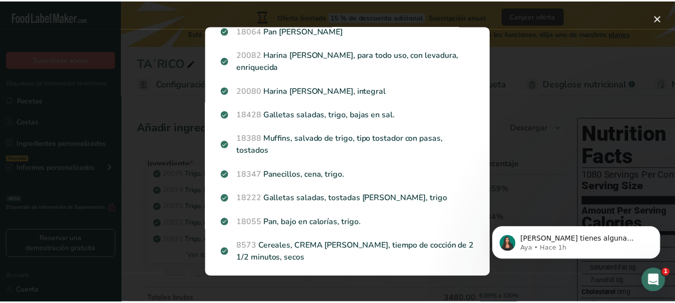
scroll to position [0, 0]
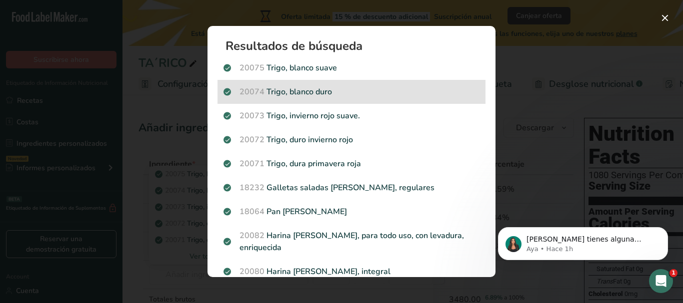
click at [302, 95] on p "20074 Trigo, blanco duro" at bounding box center [351, 92] width 256 height 12
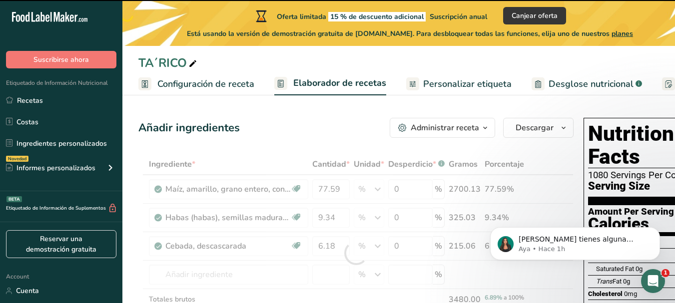
type input "0"
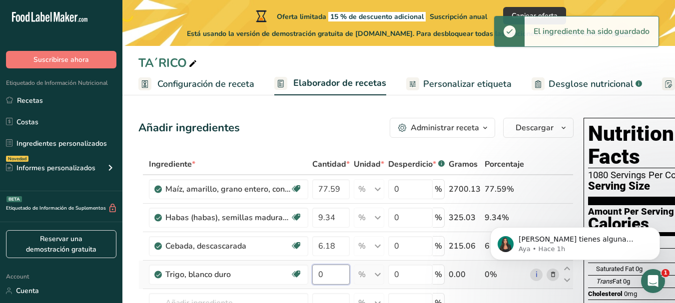
click at [330, 273] on input "0" at bounding box center [330, 275] width 37 height 20
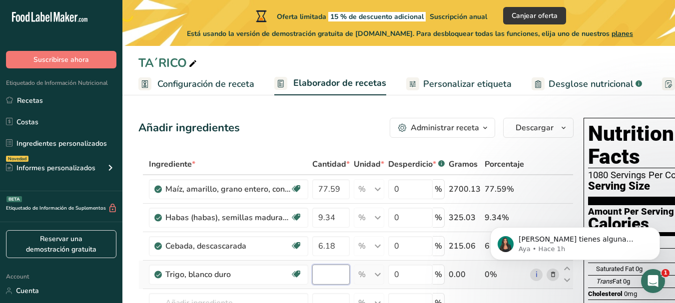
type input "5"
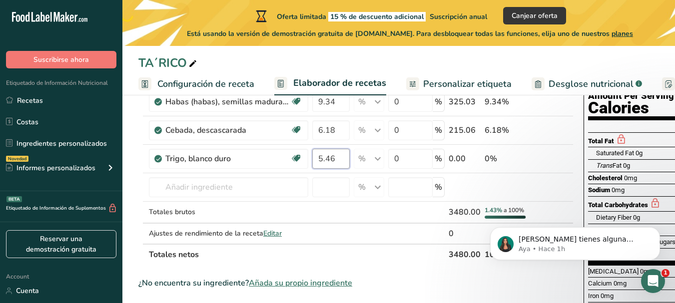
scroll to position [120, 0]
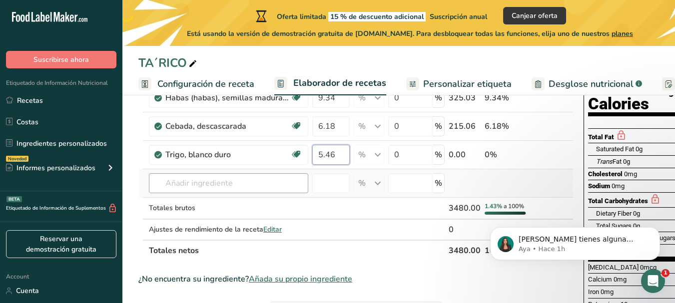
type input "5.46"
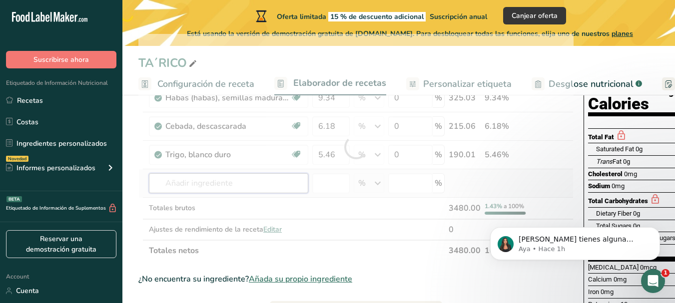
click at [214, 184] on div "Ingrediente * Cantidad * Unidad * Desperdicio * .a-a{fill:#347362;}.b-a{fill:#f…" at bounding box center [355, 147] width 435 height 227
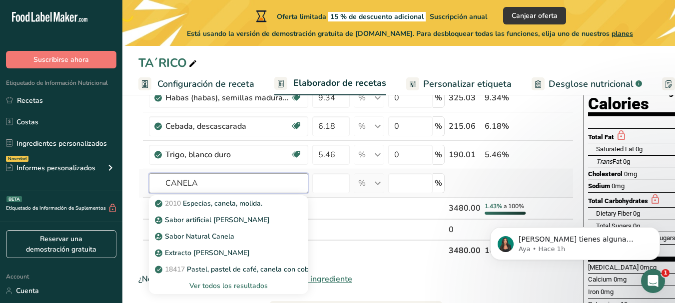
type input "CANELA"
click at [235, 287] on div "Ver todos los resultados" at bounding box center [228, 286] width 143 height 10
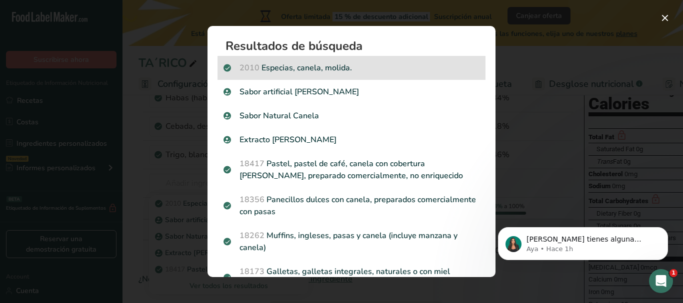
click at [257, 68] on span "2010" at bounding box center [249, 67] width 20 height 11
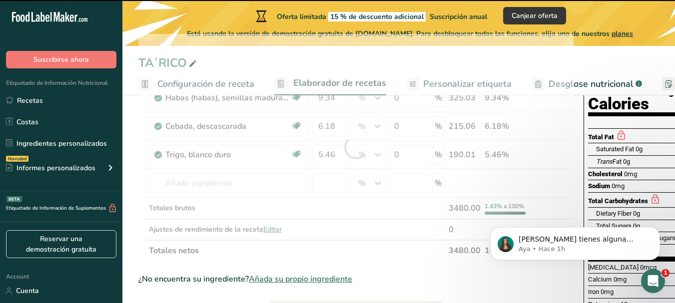
type input "0"
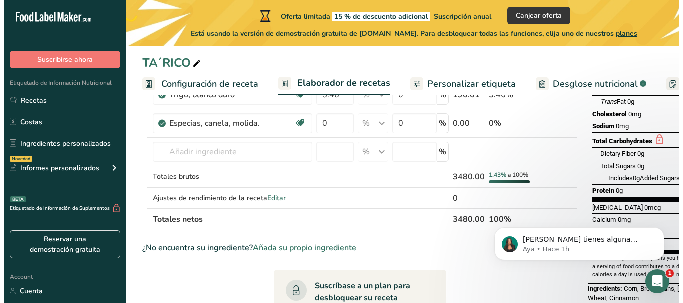
scroll to position [200, 0]
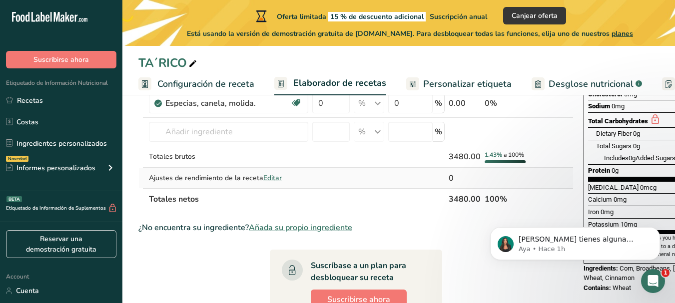
click at [273, 180] on span "Editar" at bounding box center [272, 177] width 18 height 9
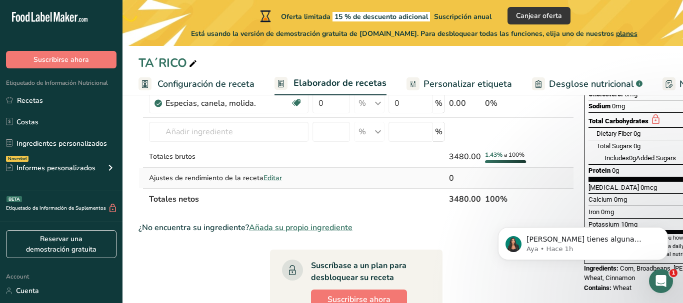
select select "0"
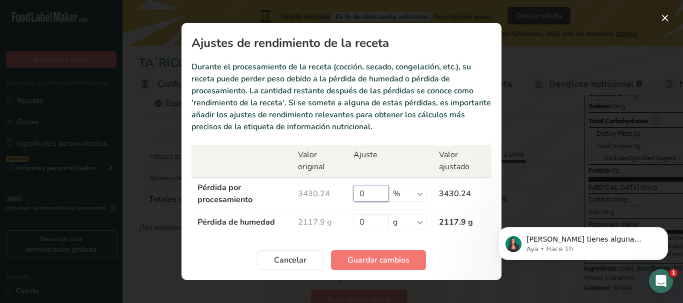
click at [375, 196] on input "0" at bounding box center [370, 194] width 35 height 16
type input "22"
click at [367, 193] on input "22.17" at bounding box center [370, 194] width 35 height 16
click at [375, 193] on input "22.17" at bounding box center [370, 194] width 35 height 16
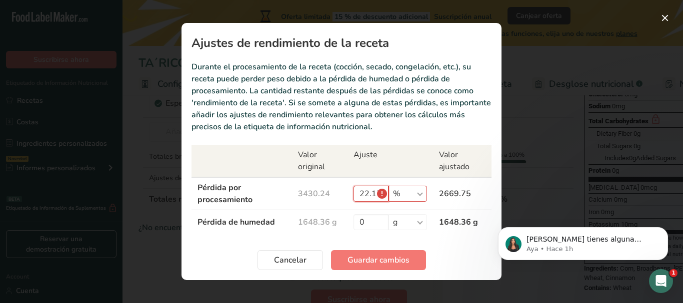
click at [385, 190] on input "22.17" at bounding box center [370, 194] width 35 height 16
type input "22.1"
type input "2"
type input "22"
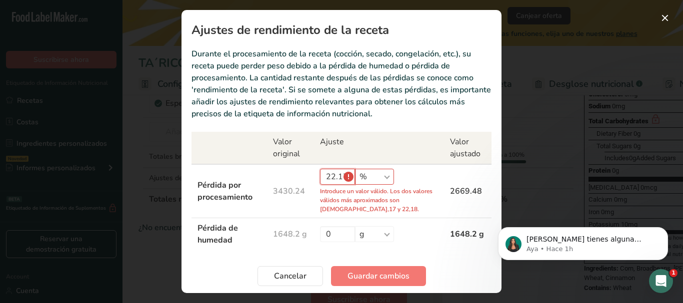
type input "22.1"
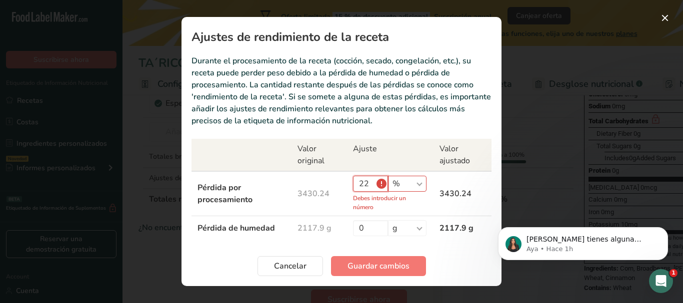
type input "2"
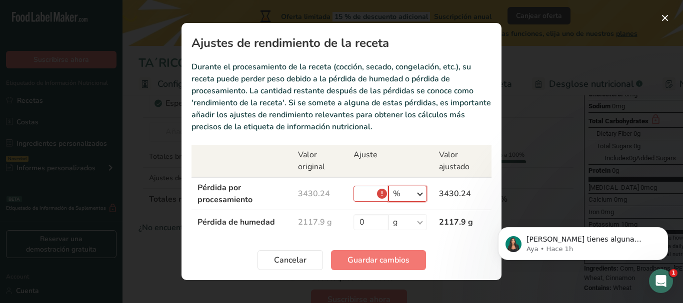
click at [420, 195] on select "% g kg mg mcg libras onza" at bounding box center [407, 194] width 38 height 16
select select "0"
click at [388, 186] on select "% g kg mg mcg libras onza" at bounding box center [407, 194] width 38 height 16
click at [367, 192] on input "Recipe yield modal" at bounding box center [370, 194] width 35 height 16
type input "772"
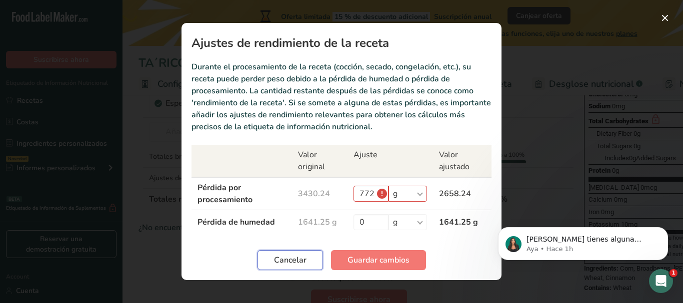
click at [298, 257] on span "Cancelar" at bounding box center [290, 260] width 32 height 12
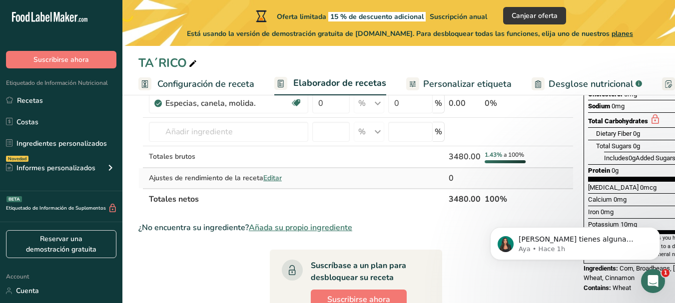
click at [269, 177] on span "Editar" at bounding box center [272, 177] width 18 height 9
select select "0"
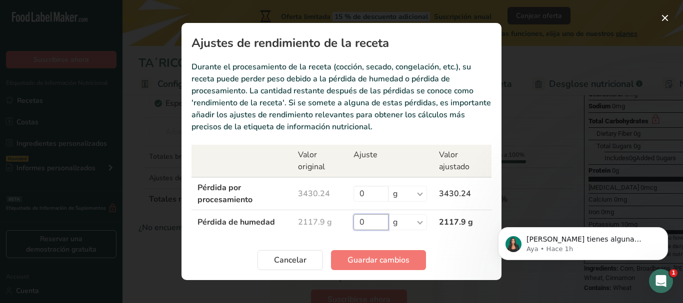
click at [378, 226] on input "0" at bounding box center [370, 222] width 35 height 16
type input "772"
click at [300, 260] on span "Cancelar" at bounding box center [290, 260] width 32 height 12
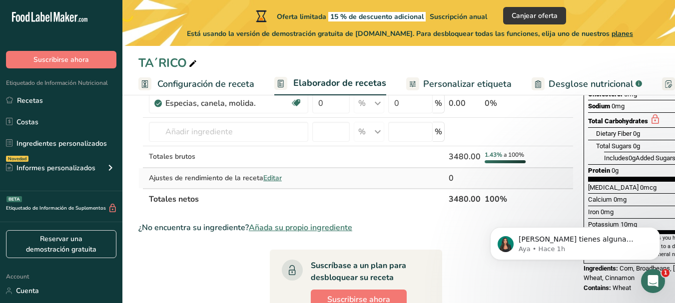
click at [453, 178] on div "0" at bounding box center [465, 178] width 32 height 12
click at [498, 153] on span "1.43%" at bounding box center [493, 155] width 17 height 8
click at [513, 155] on span "a 100%" at bounding box center [514, 155] width 20 height 8
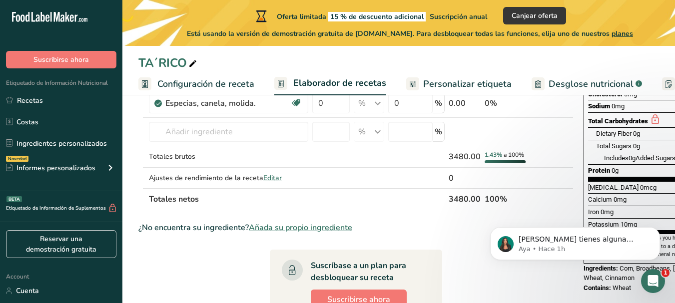
scroll to position [220, 0]
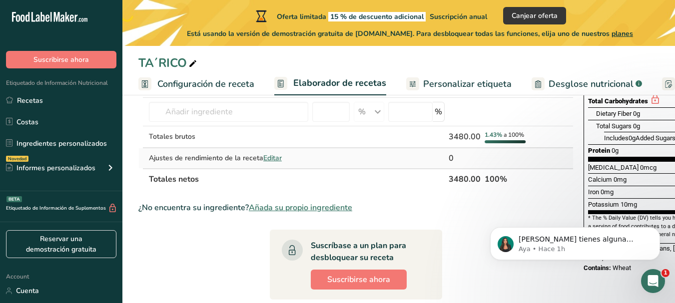
click at [466, 153] on div "0" at bounding box center [465, 158] width 32 height 12
click at [279, 157] on span "Editar" at bounding box center [272, 157] width 18 height 9
select select "0"
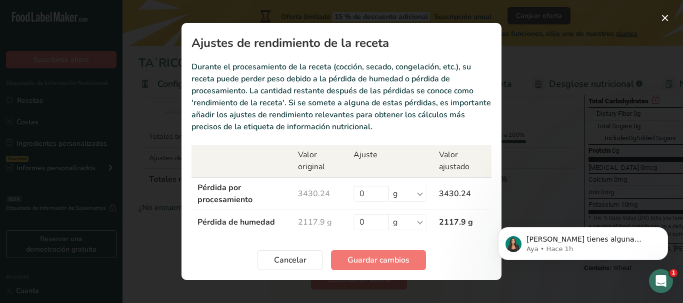
click at [323, 223] on td "2117.9 g" at bounding box center [319, 222] width 55 height 24
click at [371, 222] on input "0" at bounding box center [370, 222] width 35 height 16
type input "771"
type input "772"
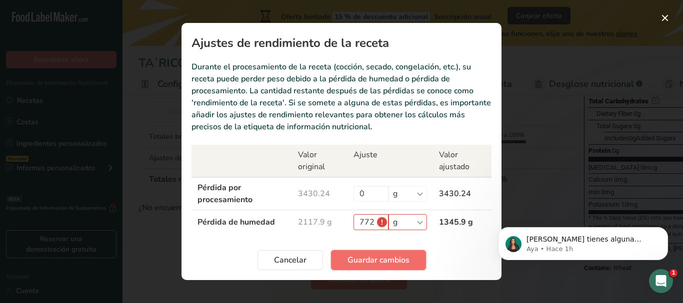
click at [349, 259] on span "Guardar cambios" at bounding box center [378, 260] width 62 height 12
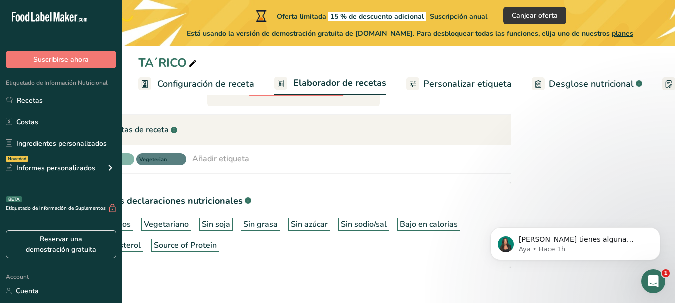
scroll to position [434, 0]
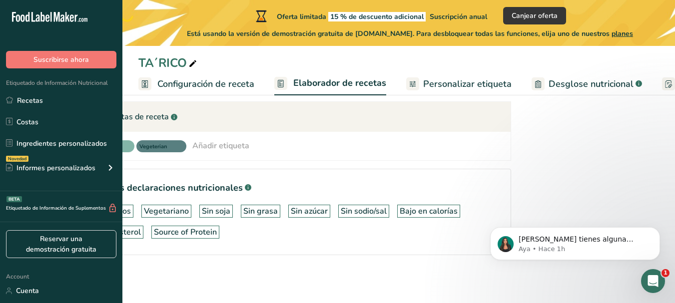
click at [288, 142] on div "Vegan Vegeterian Añadir etiqueta Etiquetas estándar Etiquetas personalizadas Fu…" at bounding box center [293, 146] width 418 height 13
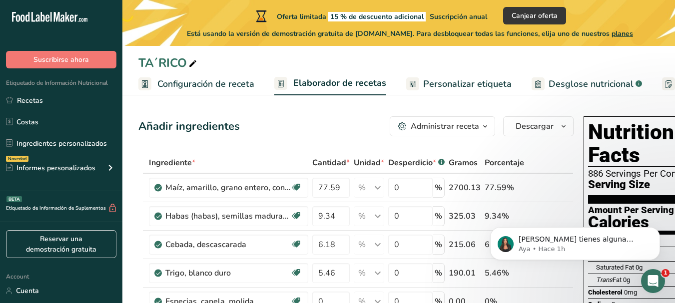
scroll to position [0, 0]
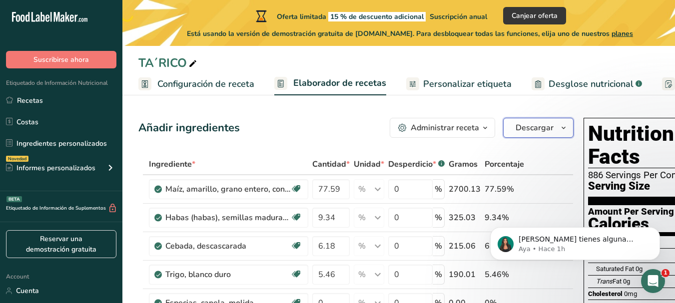
click at [564, 128] on icon "button" at bounding box center [564, 128] width 8 height 12
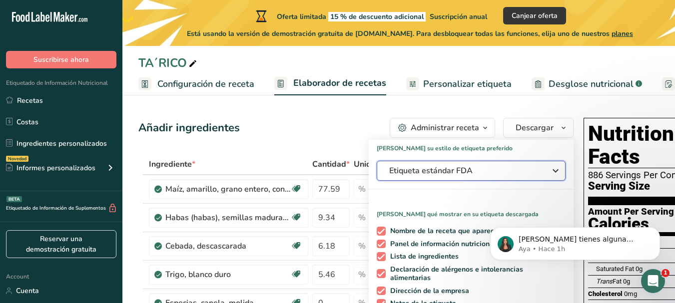
click at [550, 170] on icon "button" at bounding box center [556, 171] width 12 height 18
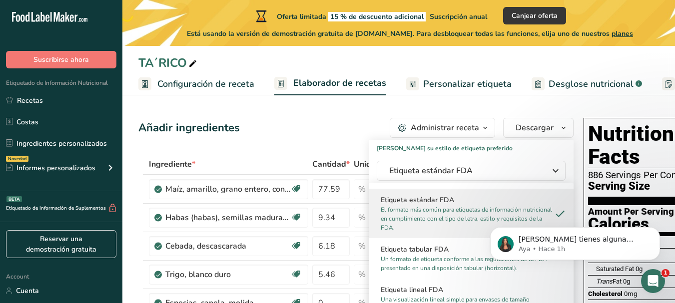
click at [468, 197] on h2 "Etiqueta estándar FDA" at bounding box center [471, 200] width 181 height 10
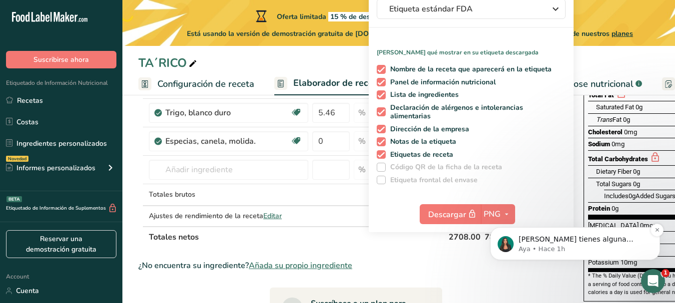
scroll to position [180, 0]
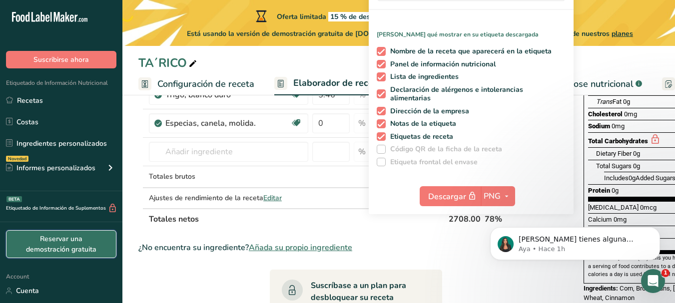
click at [51, 251] on link "Reservar una demostración gratuita" at bounding box center [61, 244] width 110 height 28
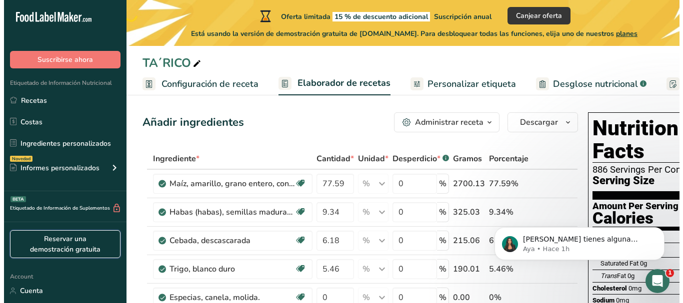
scroll to position [0, 0]
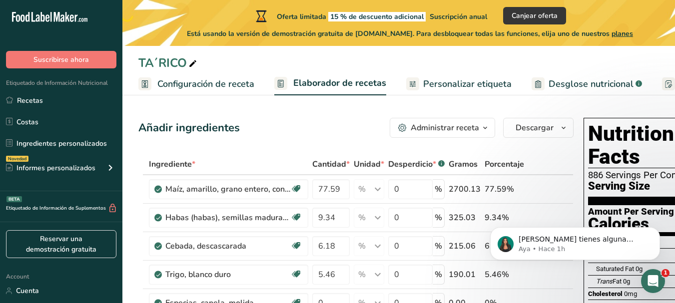
click at [626, 33] on span "planes" at bounding box center [622, 33] width 21 height 9
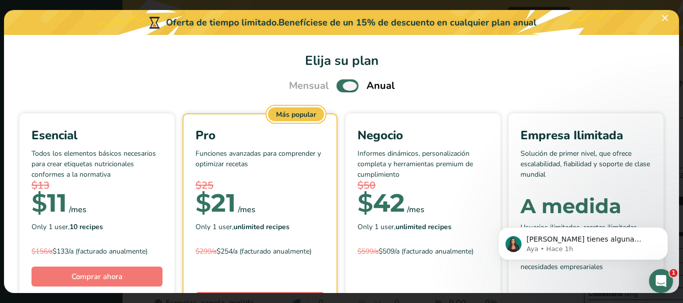
click at [339, 85] on span "Pick Your Pricing Plan Modal" at bounding box center [347, 85] width 22 height 12
click at [339, 85] on input "Pick Your Pricing Plan Modal" at bounding box center [339, 86] width 6 height 6
checkbox input "false"
